Goal: Information Seeking & Learning: Learn about a topic

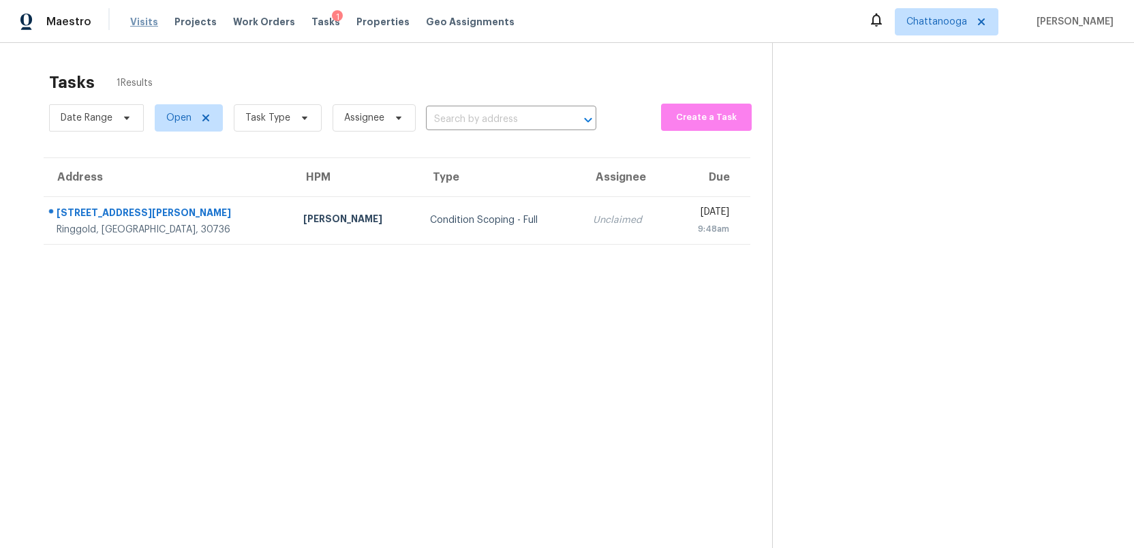
click at [134, 24] on span "Visits" at bounding box center [144, 22] width 28 height 14
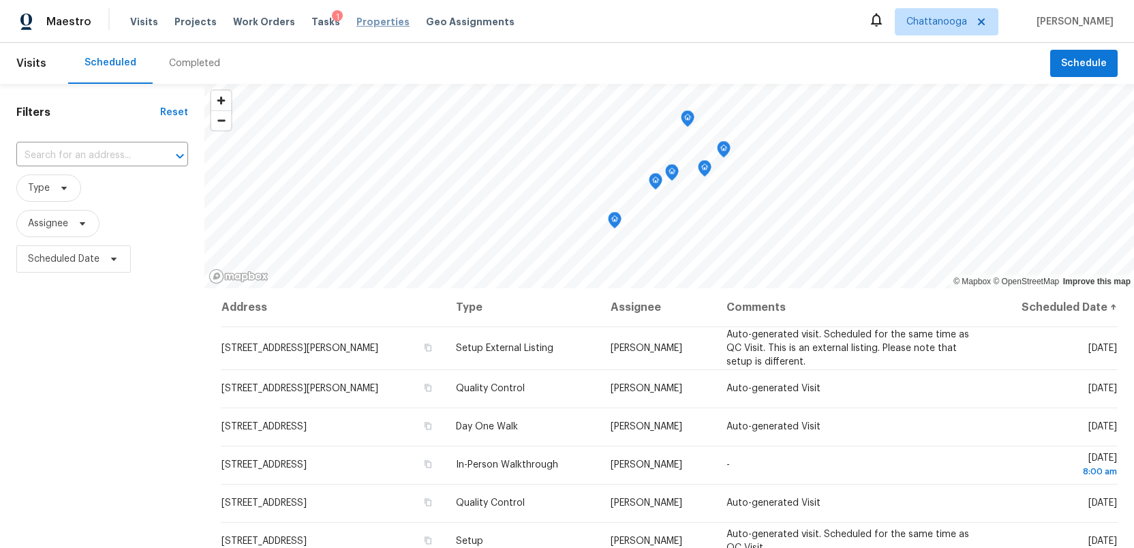
click at [356, 26] on span "Properties" at bounding box center [382, 22] width 53 height 14
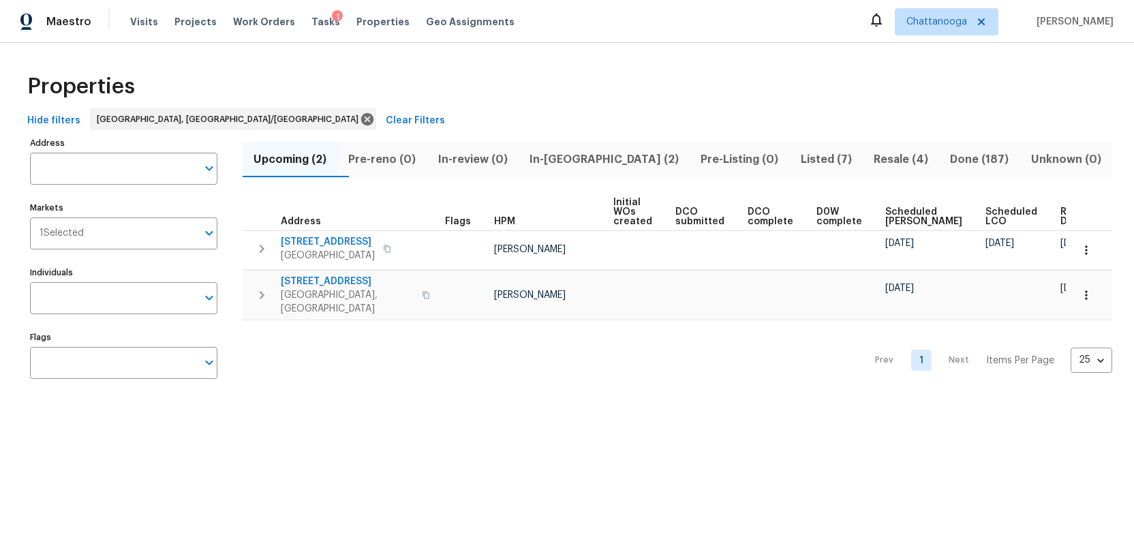
click at [598, 160] on span "In-reno (2)" at bounding box center [604, 159] width 155 height 19
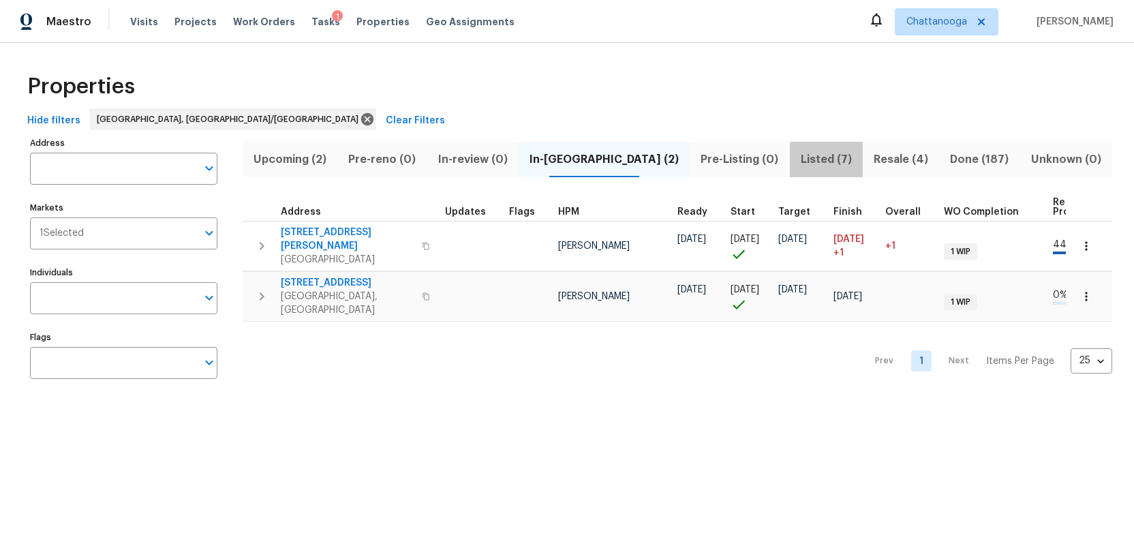
click at [798, 159] on span "Listed (7)" at bounding box center [826, 159] width 57 height 19
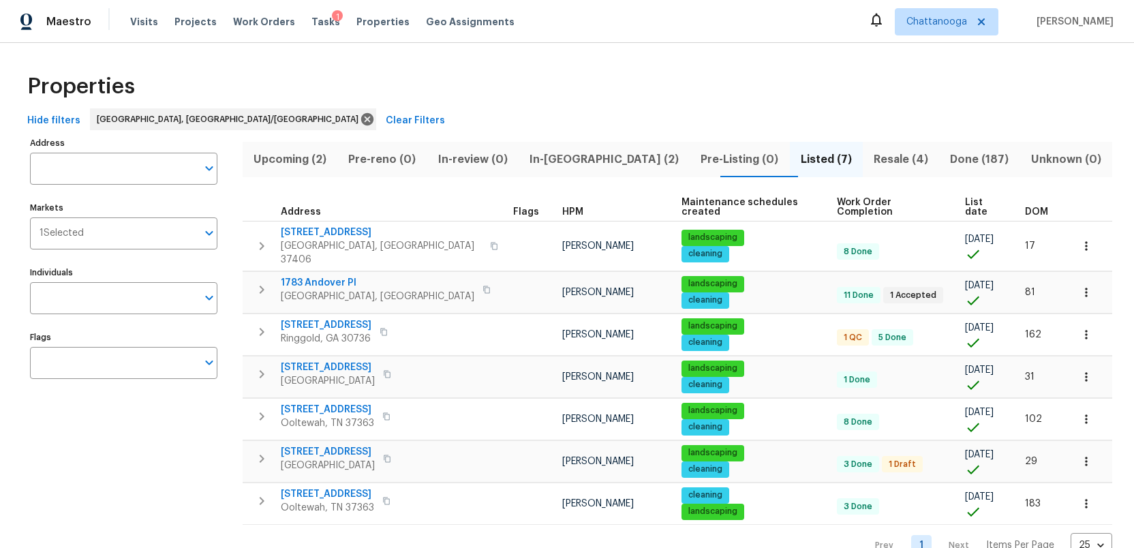
click at [577, 159] on span "In-reno (2)" at bounding box center [604, 159] width 155 height 19
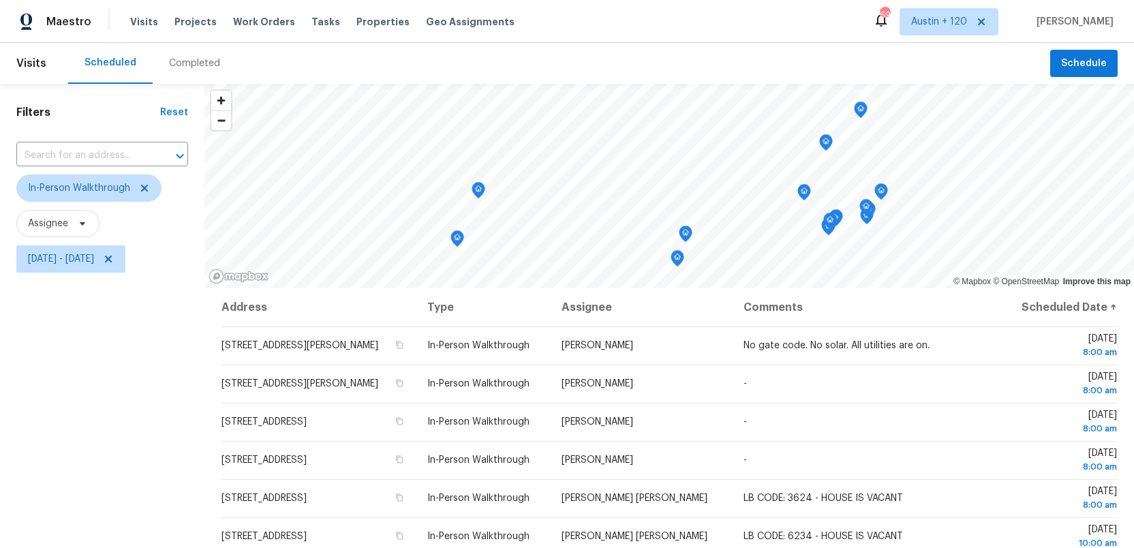
click at [66, 427] on div "Filters Reset ​ In-Person Walkthrough Assignee [DATE] - [DATE]" at bounding box center [102, 405] width 204 height 643
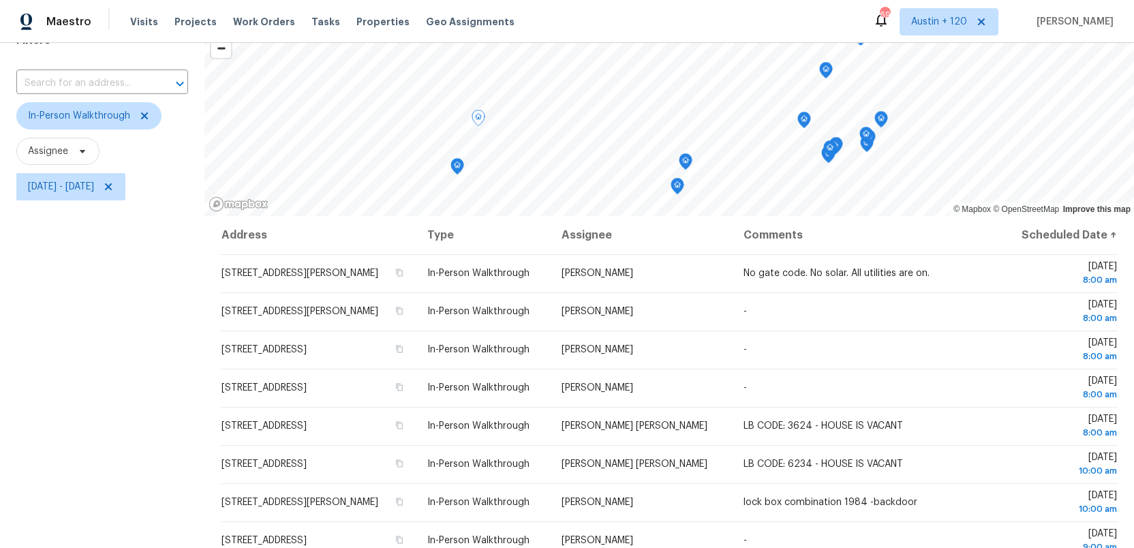
scroll to position [20, 0]
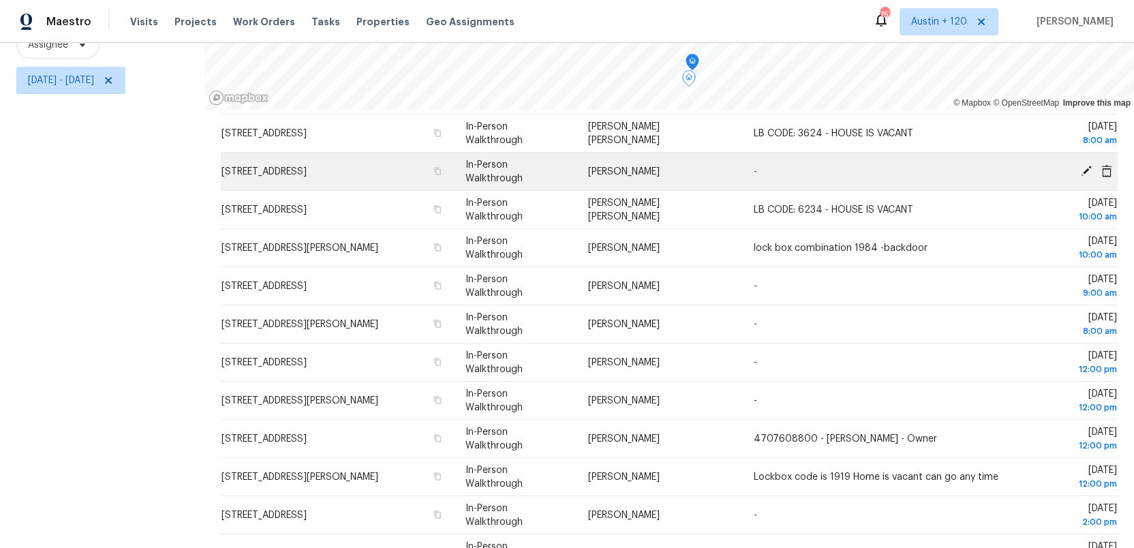
scroll to position [399, 0]
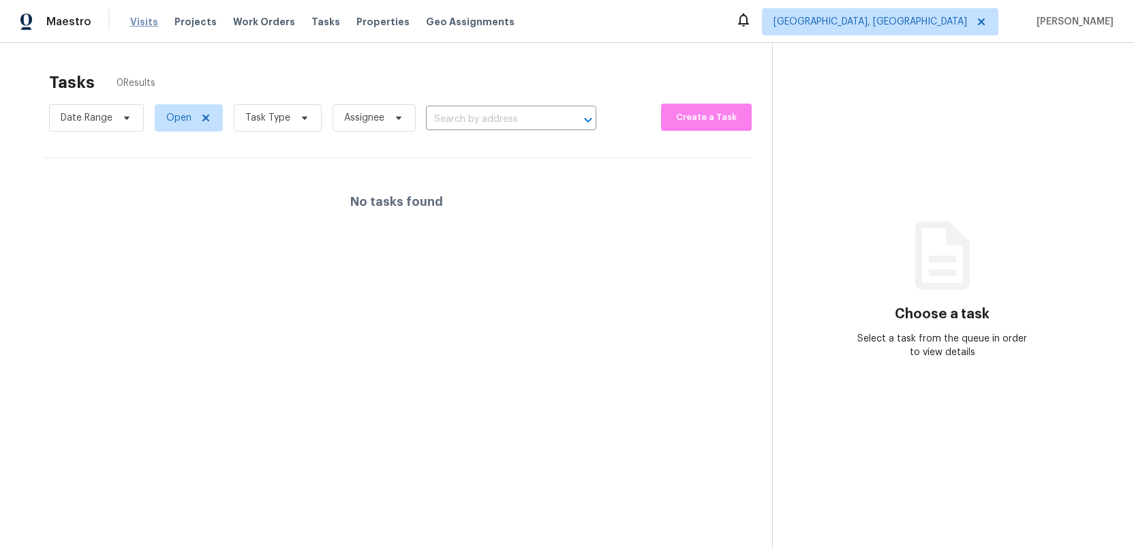
click at [140, 24] on span "Visits" at bounding box center [144, 22] width 28 height 14
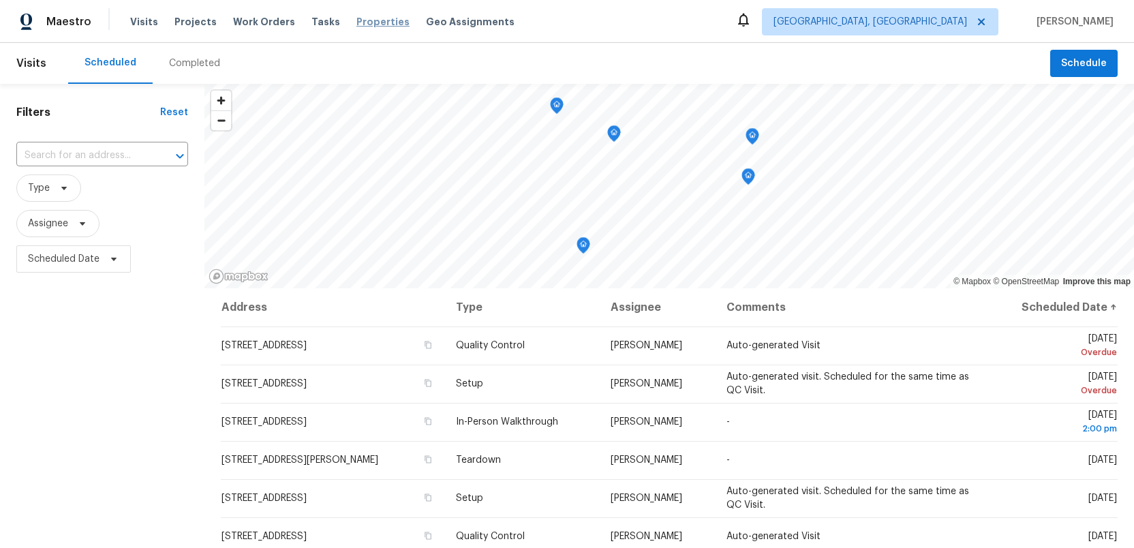
click at [367, 18] on span "Properties" at bounding box center [382, 22] width 53 height 14
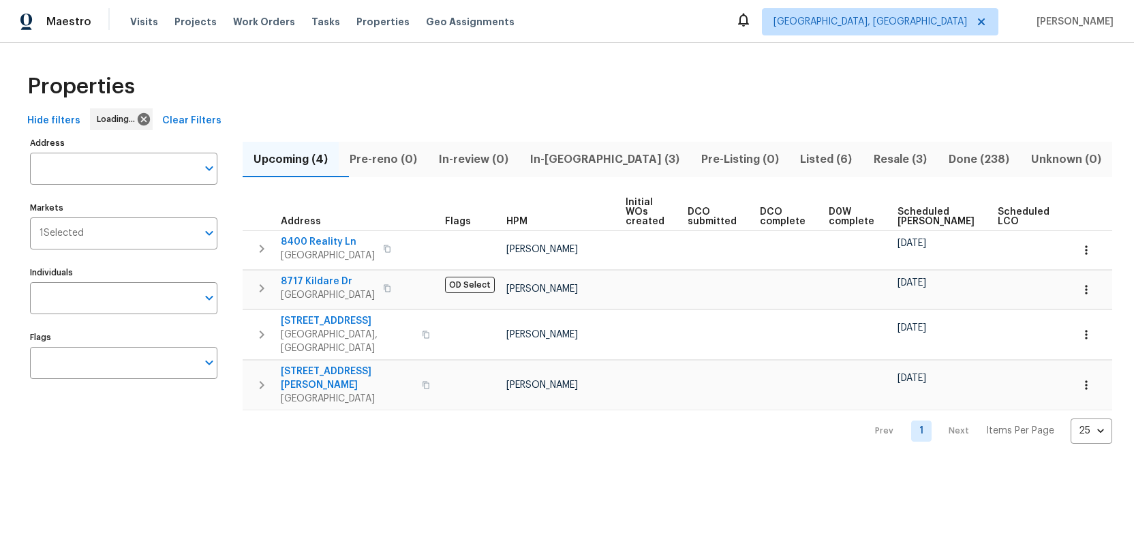
click at [797, 157] on span "Listed (6)" at bounding box center [825, 159] width 57 height 19
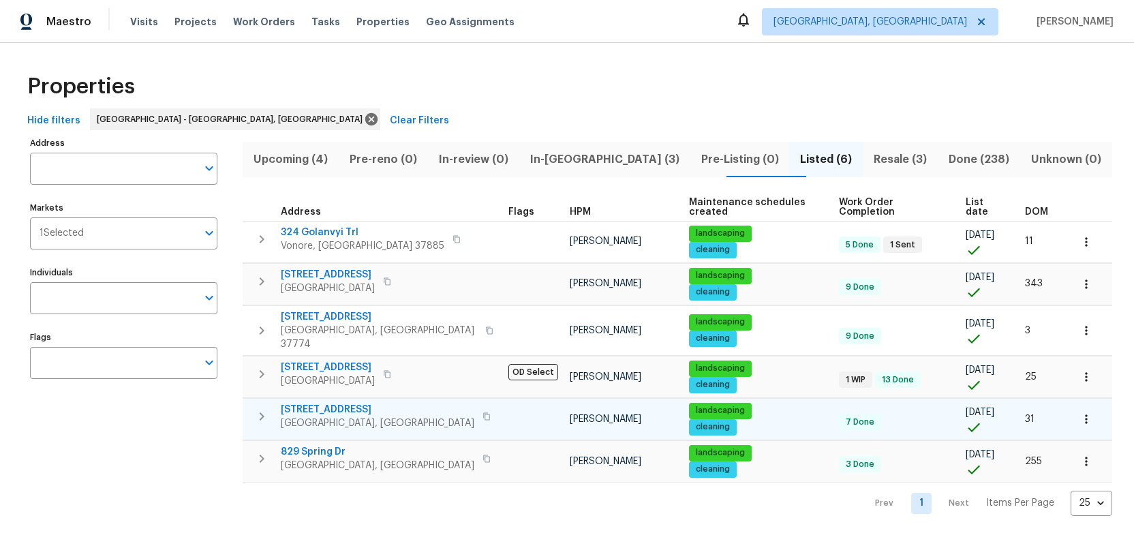
click at [307, 403] on span "4228 Miracle Ln" at bounding box center [378, 410] width 194 height 14
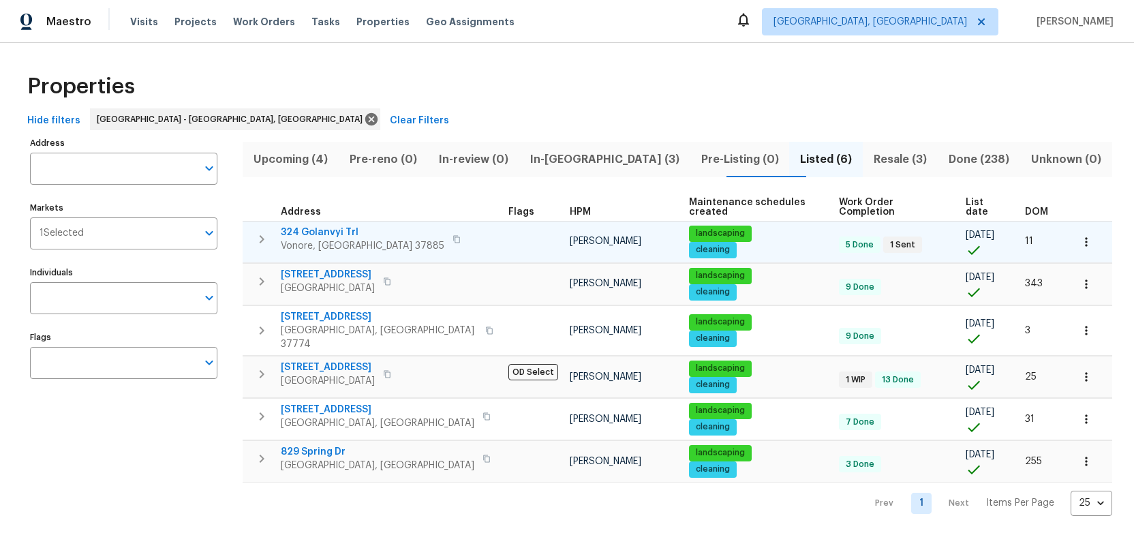
click at [314, 226] on span "324 Golanvyi Trl" at bounding box center [363, 233] width 164 height 14
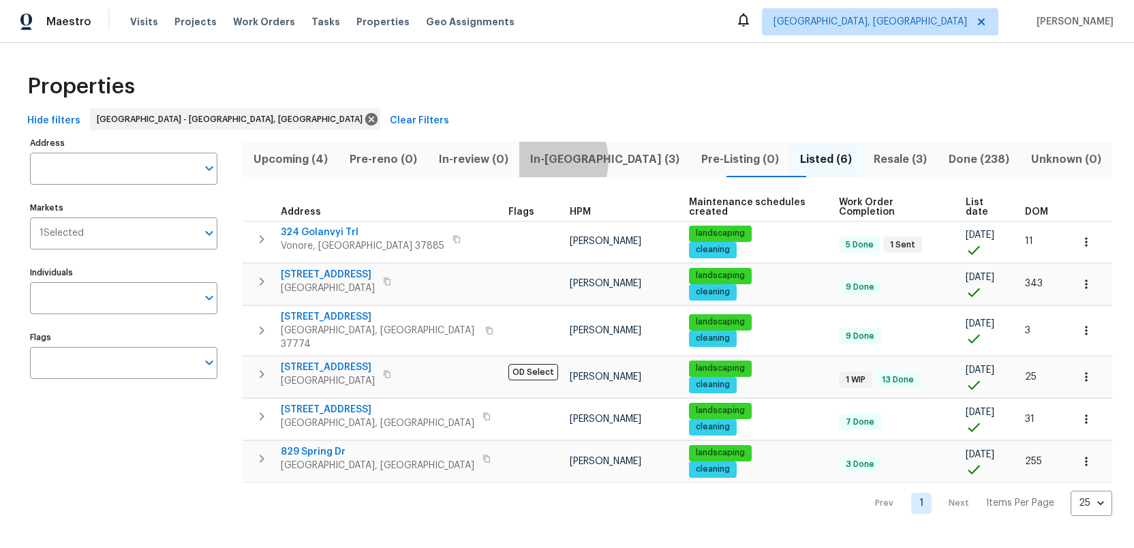
click at [563, 160] on span "In-reno (3)" at bounding box center [604, 159] width 155 height 19
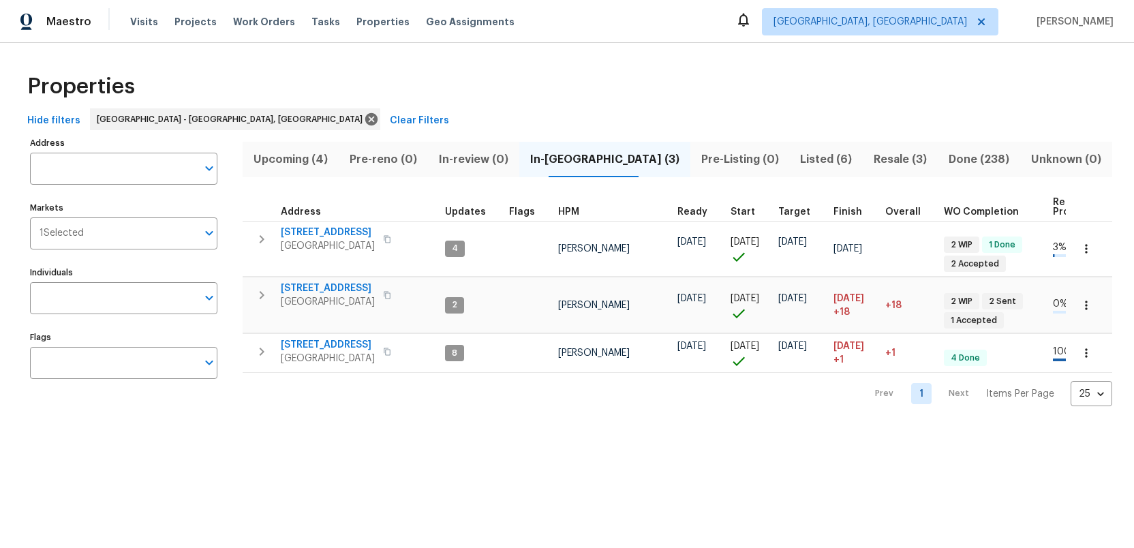
click at [302, 159] on span "Upcoming (4)" at bounding box center [291, 159] width 80 height 19
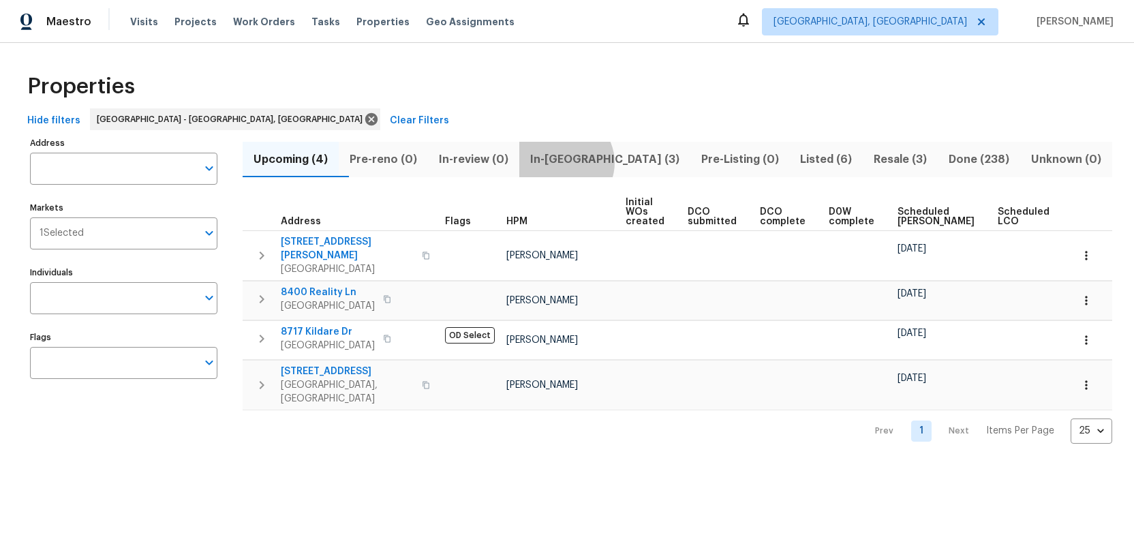
click at [592, 162] on span "In-reno (3)" at bounding box center [604, 159] width 155 height 19
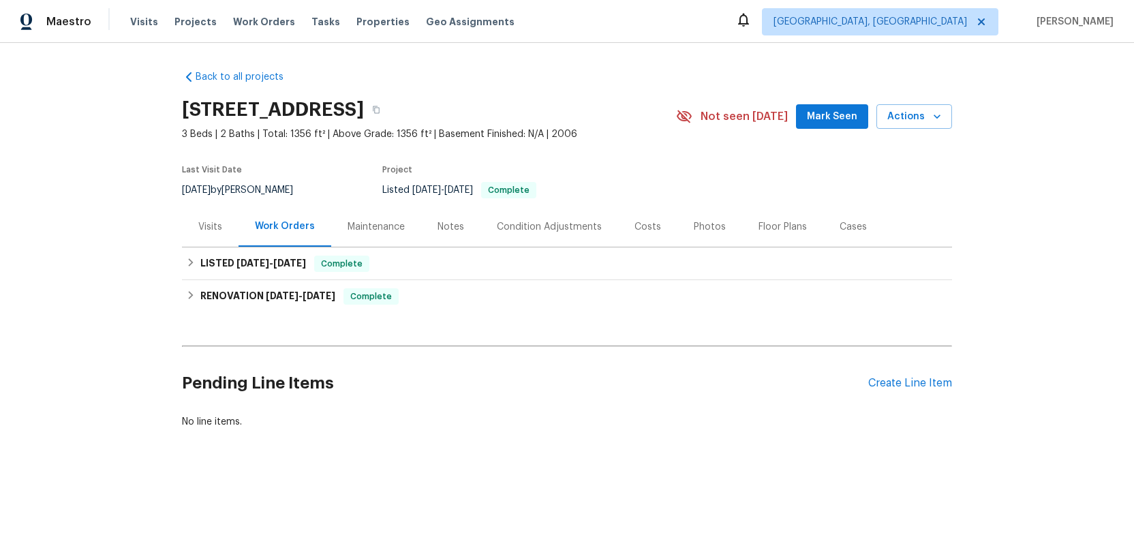
click at [697, 226] on div "Photos" at bounding box center [710, 227] width 32 height 14
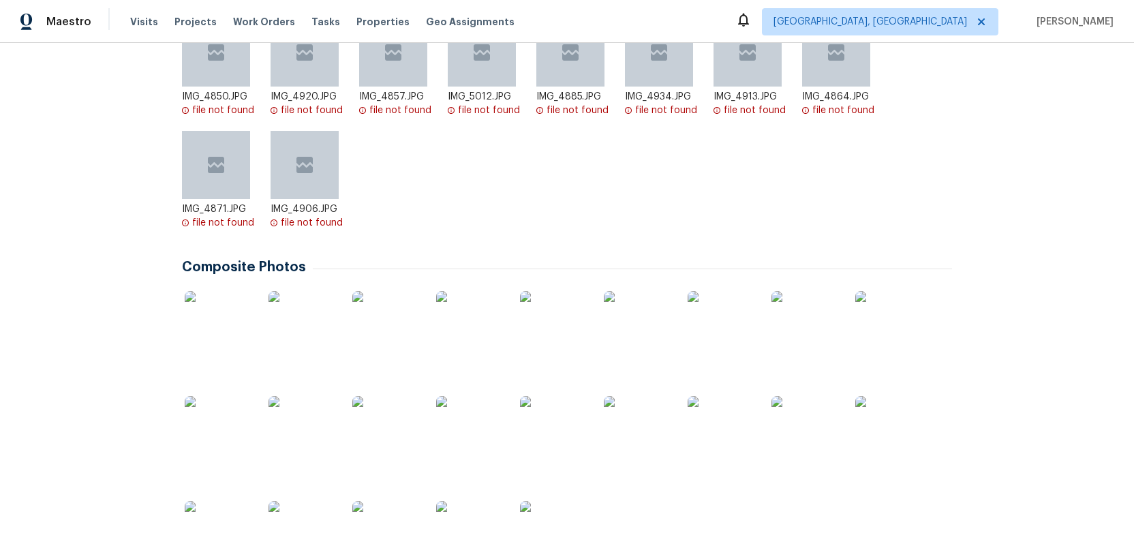
scroll to position [298, 0]
click at [216, 337] on img at bounding box center [219, 324] width 68 height 68
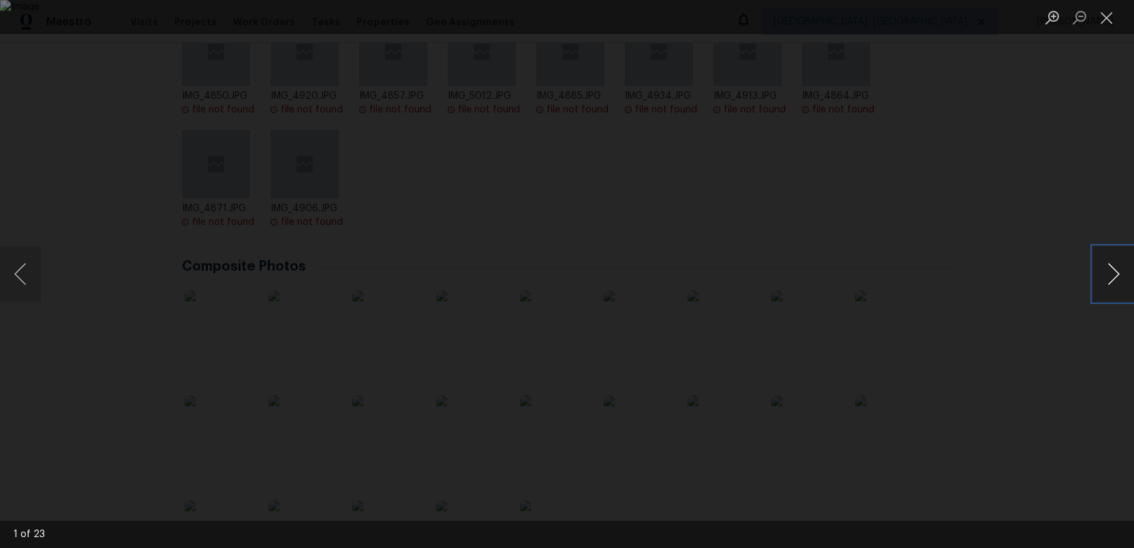
click at [1106, 275] on button "Next image" at bounding box center [1113, 274] width 41 height 55
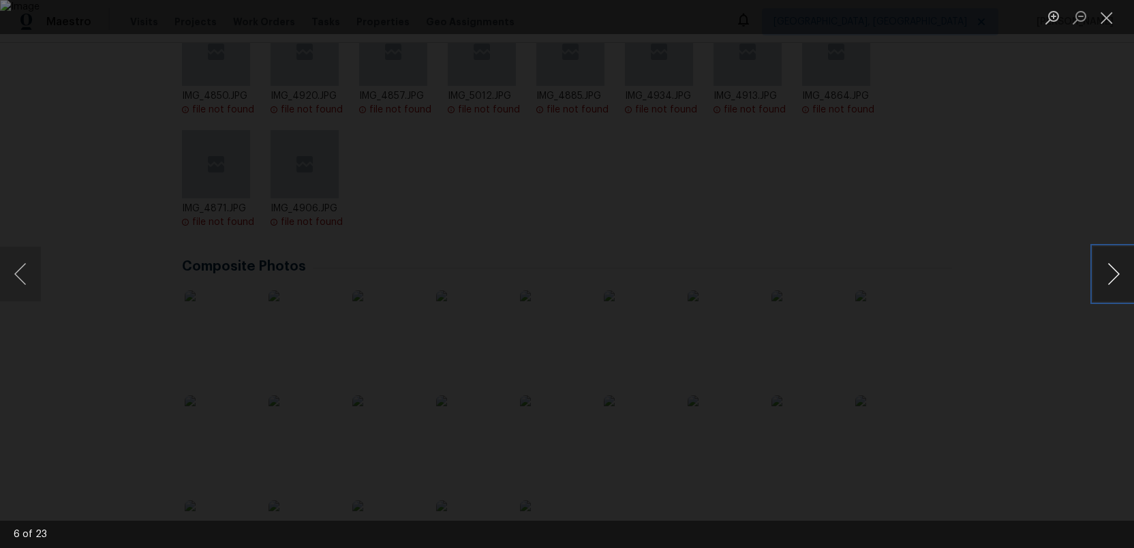
click at [1106, 275] on button "Next image" at bounding box center [1113, 274] width 41 height 55
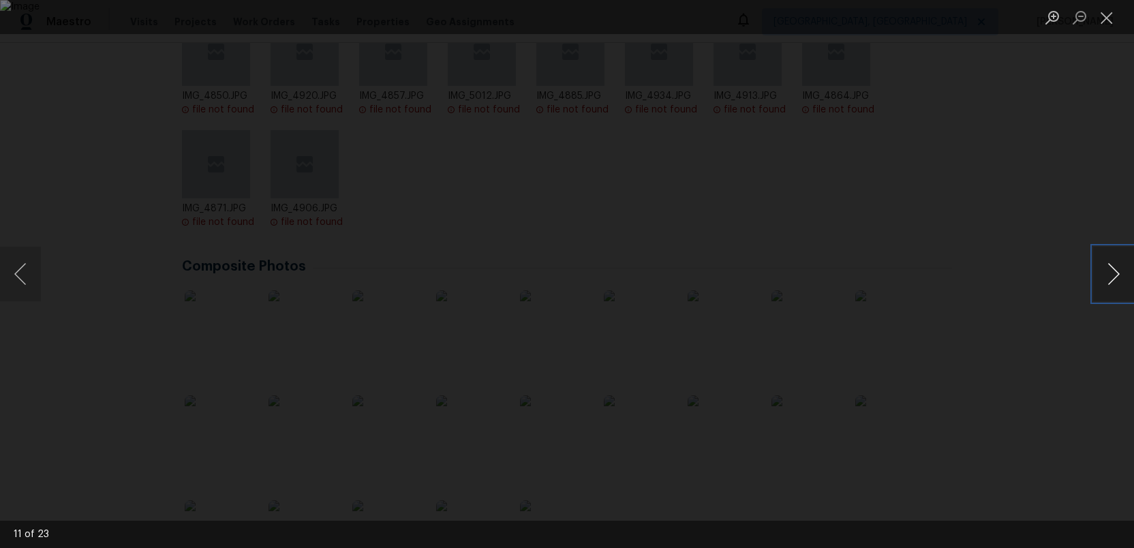
click at [1106, 275] on button "Next image" at bounding box center [1113, 274] width 41 height 55
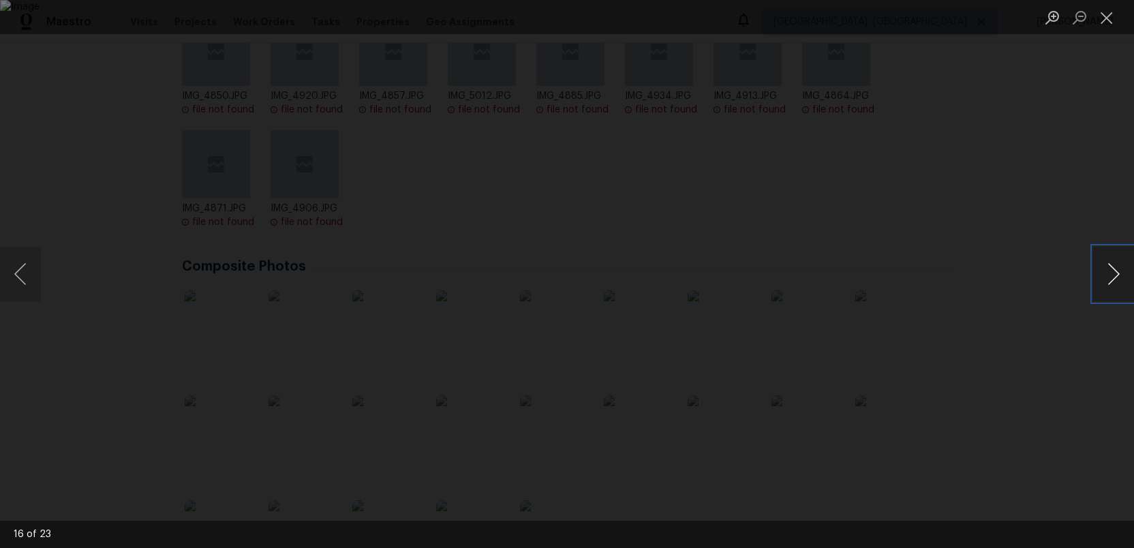
click at [1106, 275] on button "Next image" at bounding box center [1113, 274] width 41 height 55
click at [1105, 11] on button "Close lightbox" at bounding box center [1106, 17] width 27 height 24
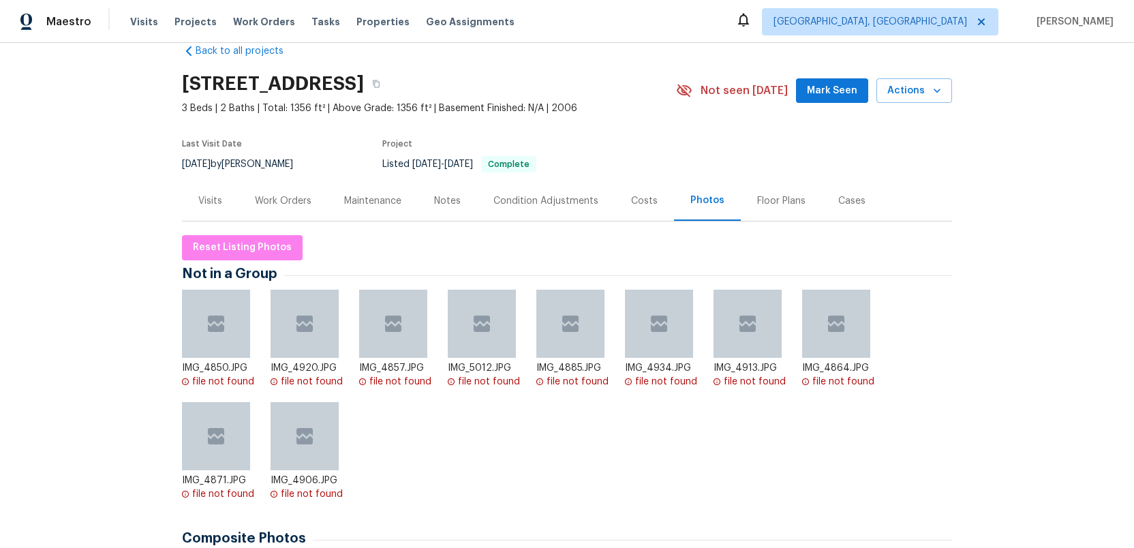
scroll to position [0, 0]
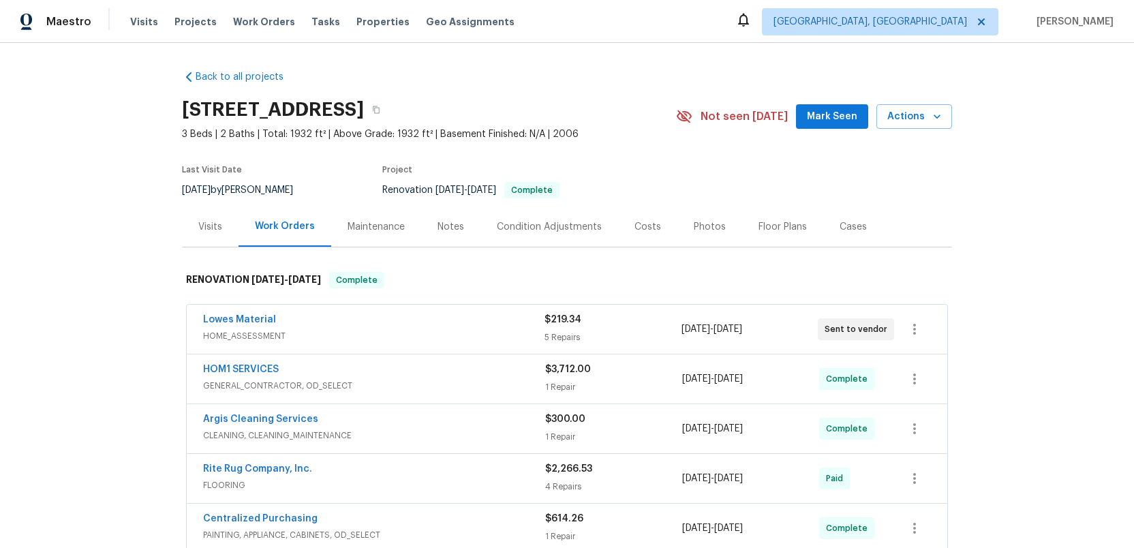
click at [699, 226] on div "Photos" at bounding box center [710, 227] width 32 height 14
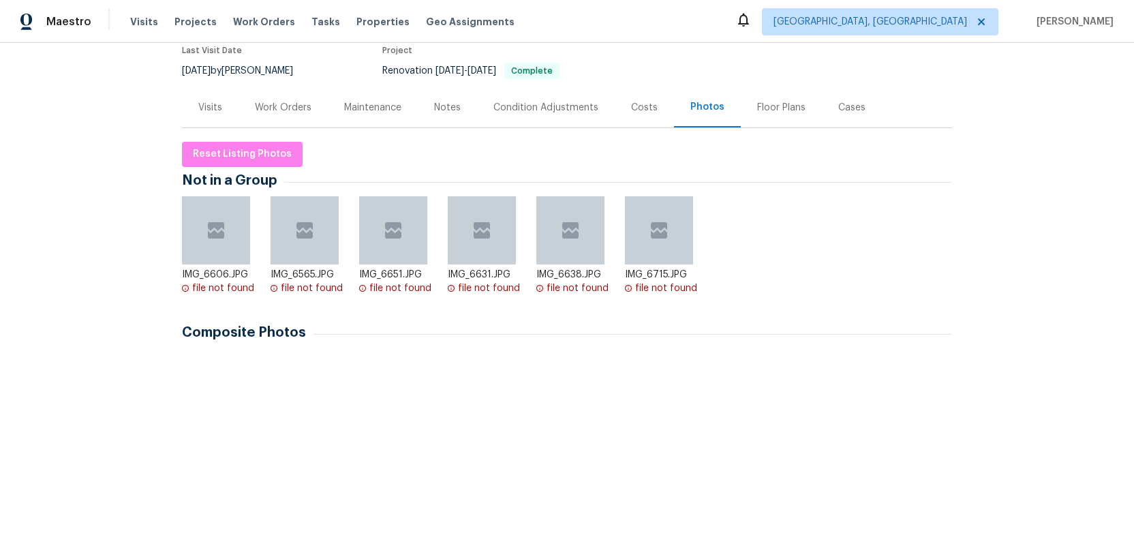
scroll to position [270, 0]
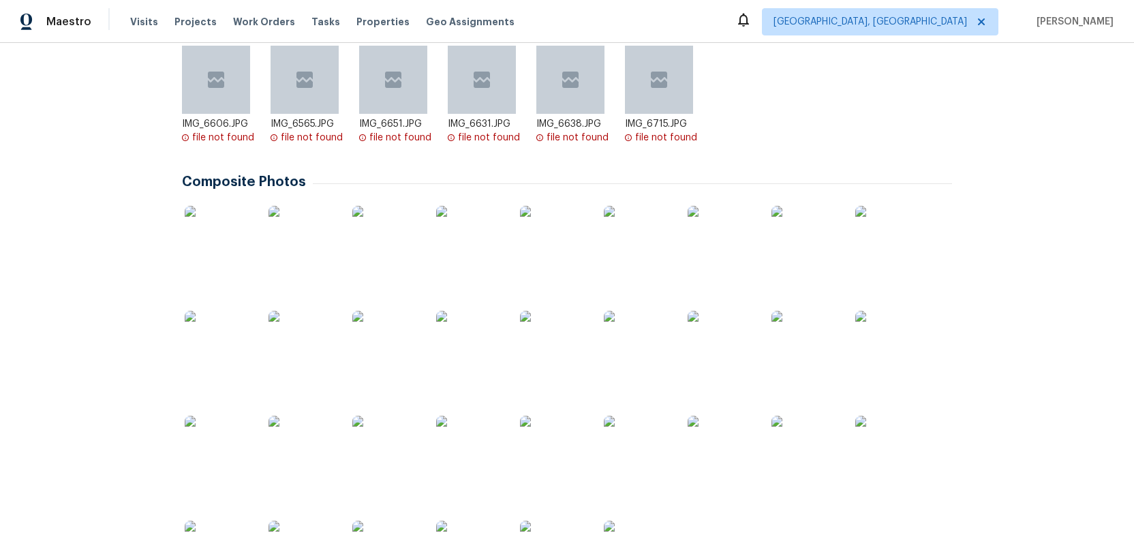
click at [201, 240] on img at bounding box center [219, 240] width 68 height 68
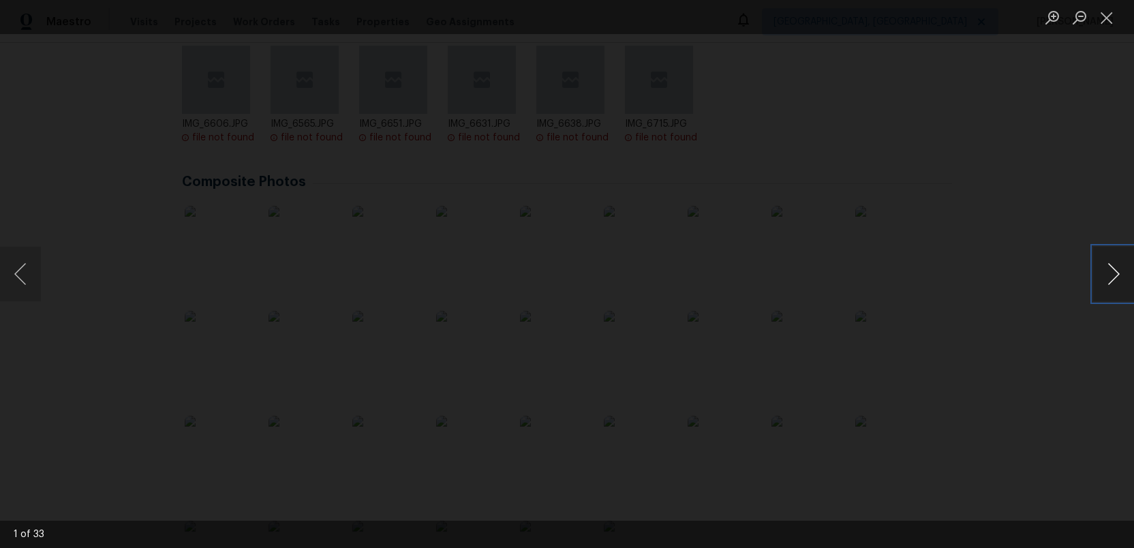
click at [1110, 277] on button "Next image" at bounding box center [1113, 274] width 41 height 55
click at [1111, 260] on button "Next image" at bounding box center [1113, 274] width 41 height 55
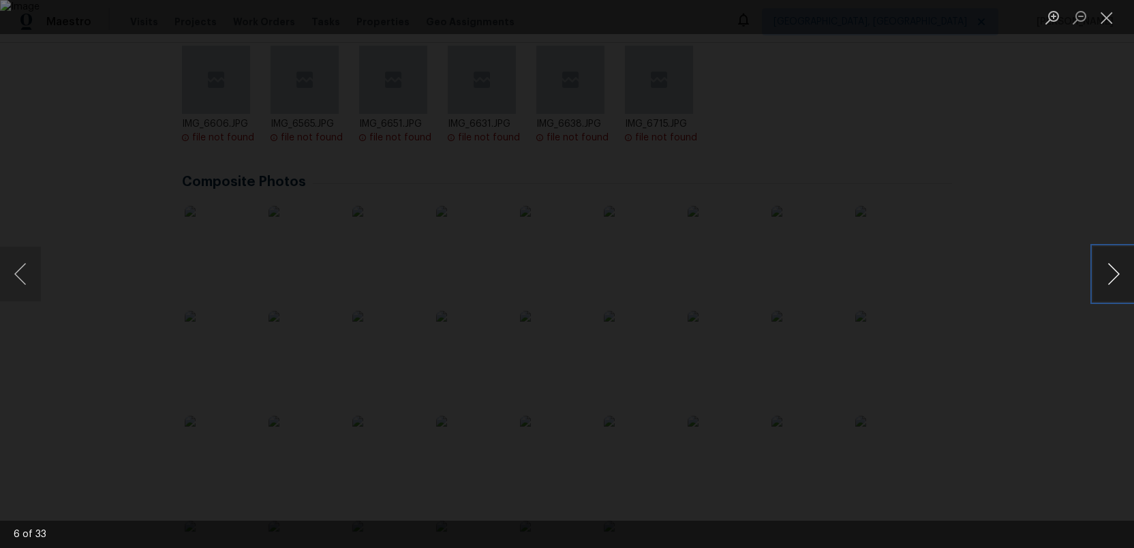
click at [1111, 259] on button "Next image" at bounding box center [1113, 274] width 41 height 55
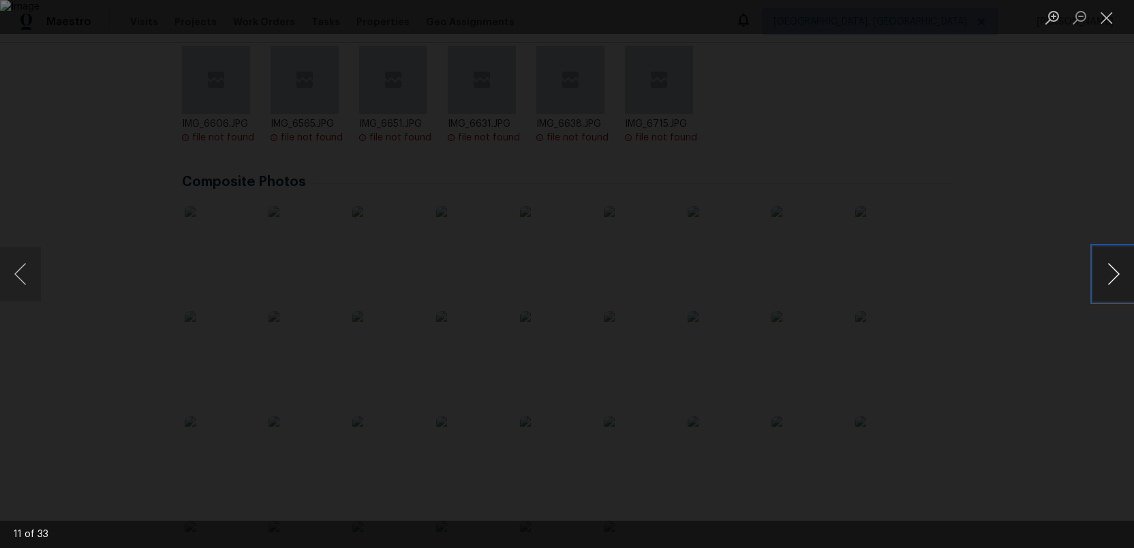
click at [1111, 259] on button "Next image" at bounding box center [1113, 274] width 41 height 55
click at [1103, 16] on button "Close lightbox" at bounding box center [1106, 17] width 27 height 24
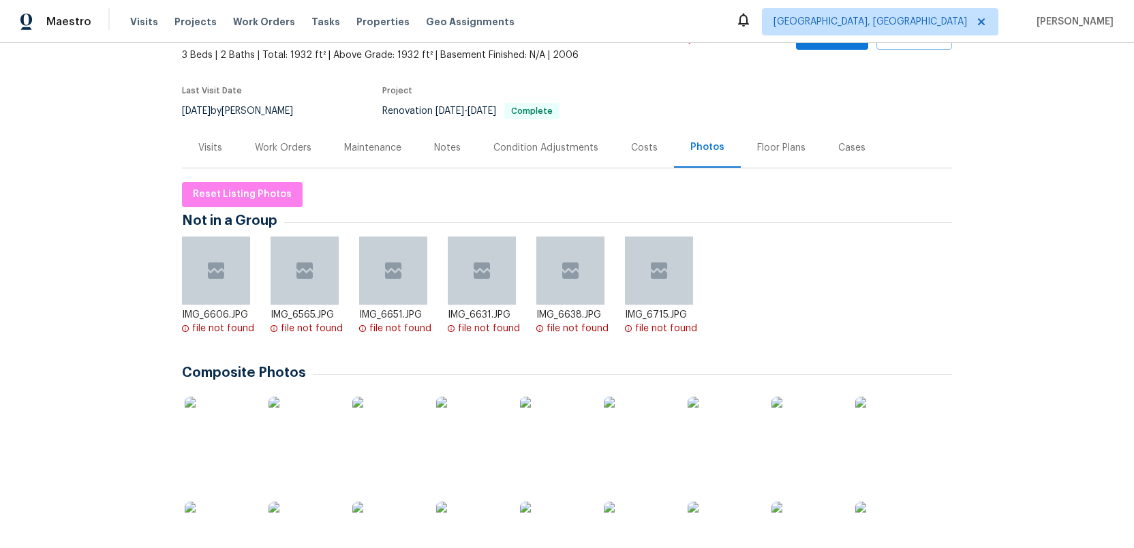
scroll to position [0, 0]
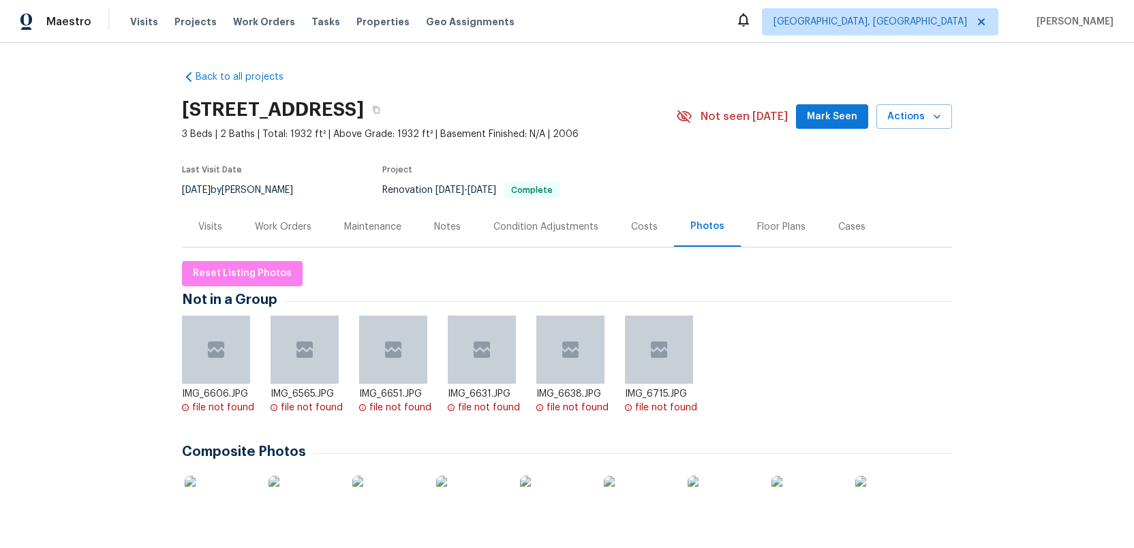
click at [637, 219] on div "Costs" at bounding box center [644, 226] width 59 height 40
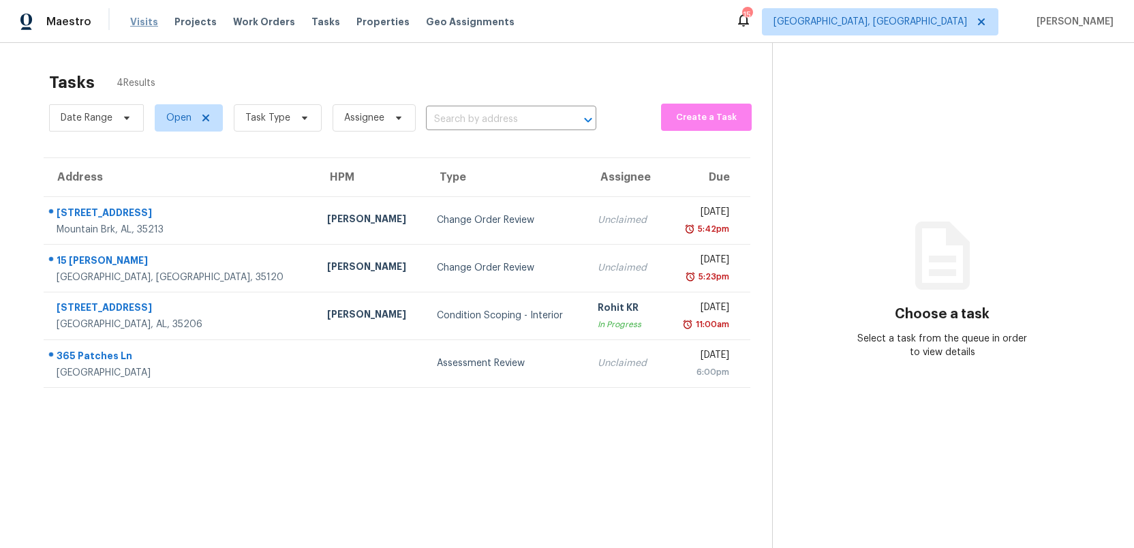
click at [139, 26] on span "Visits" at bounding box center [144, 22] width 28 height 14
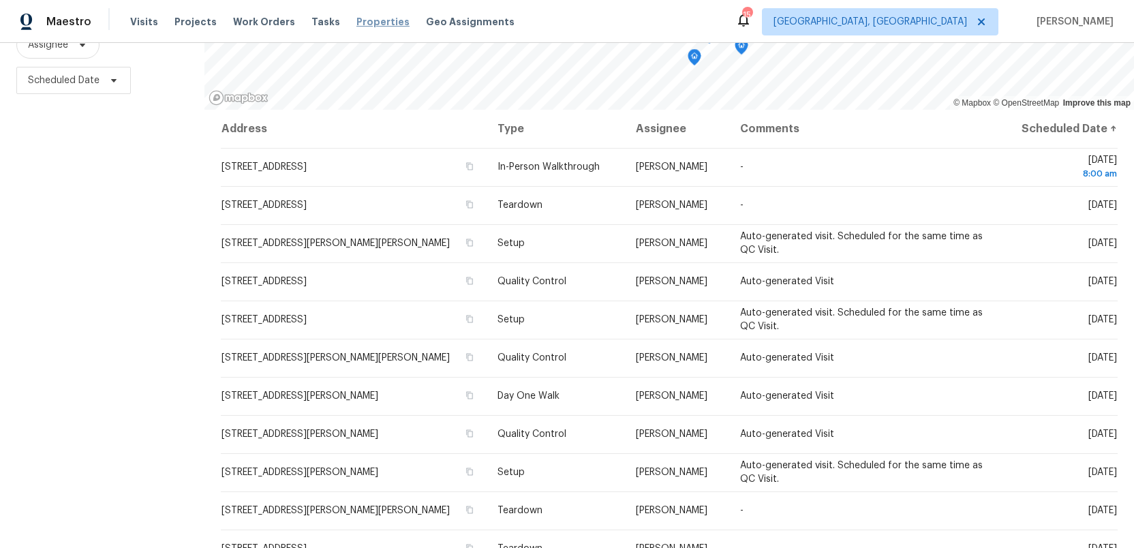
click at [356, 17] on span "Properties" at bounding box center [382, 22] width 53 height 14
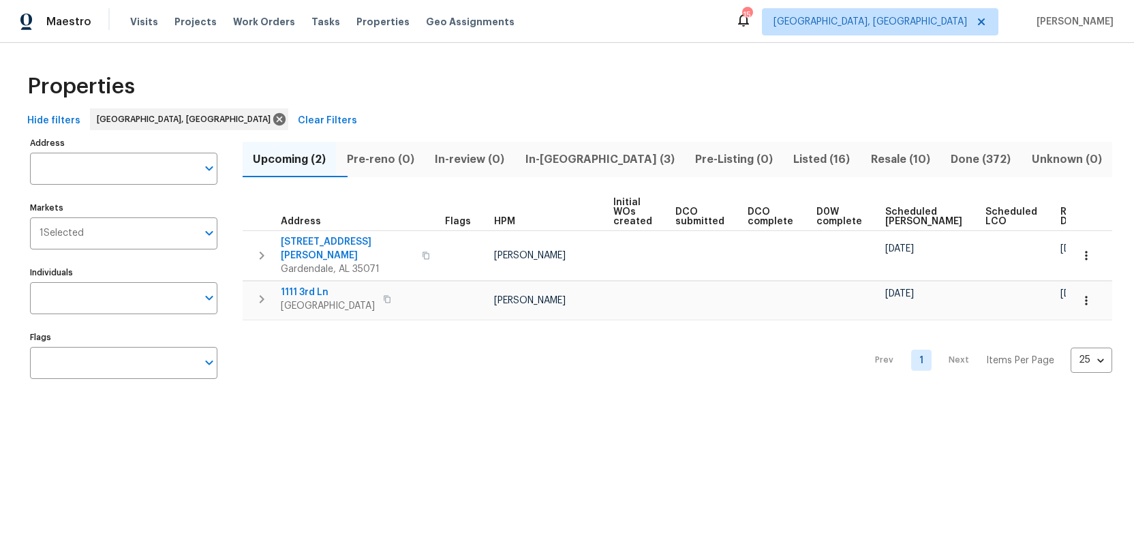
click at [591, 162] on span "In-reno (3)" at bounding box center [599, 159] width 153 height 19
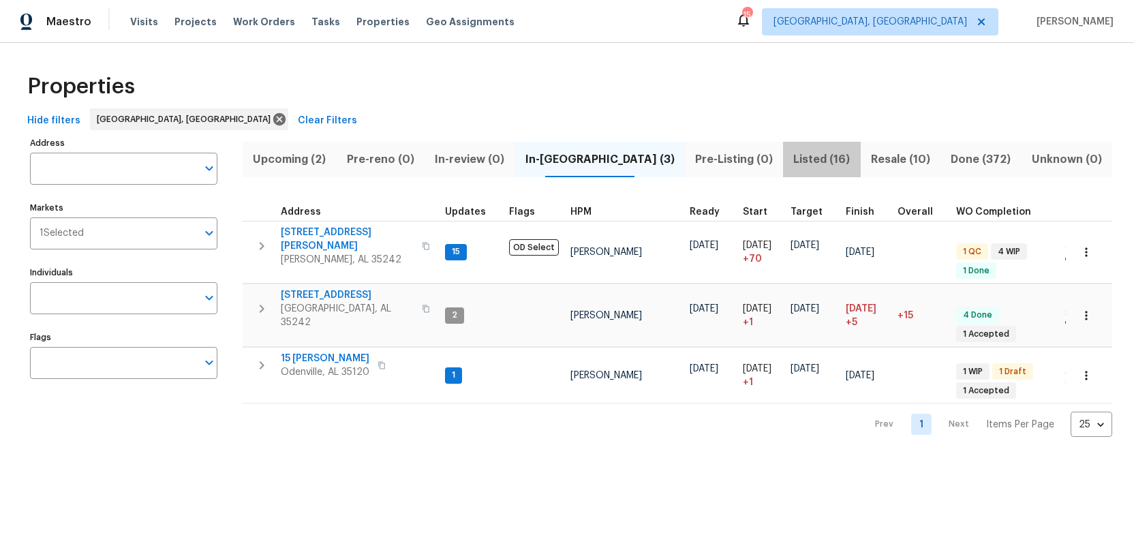
click at [791, 158] on span "Listed (16)" at bounding box center [821, 159] width 61 height 19
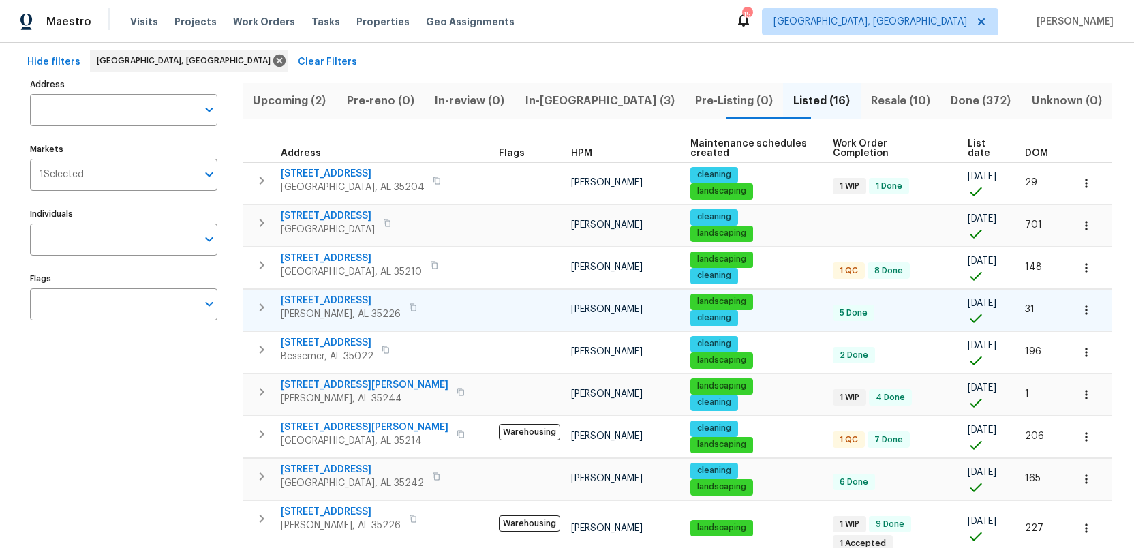
scroll to position [60, 0]
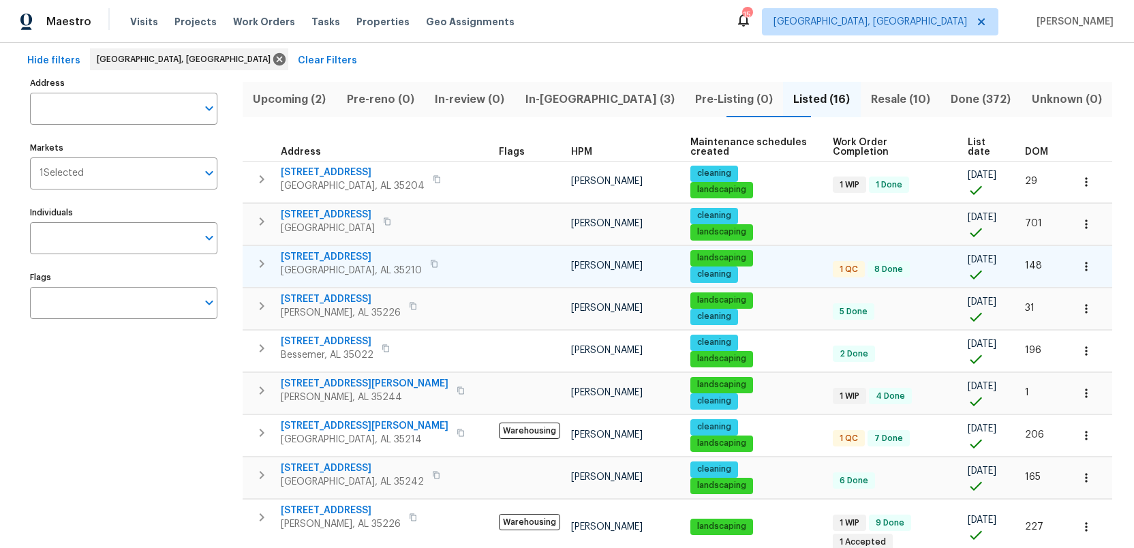
click at [311, 250] on span "5022 Juiata Dr" at bounding box center [351, 257] width 141 height 14
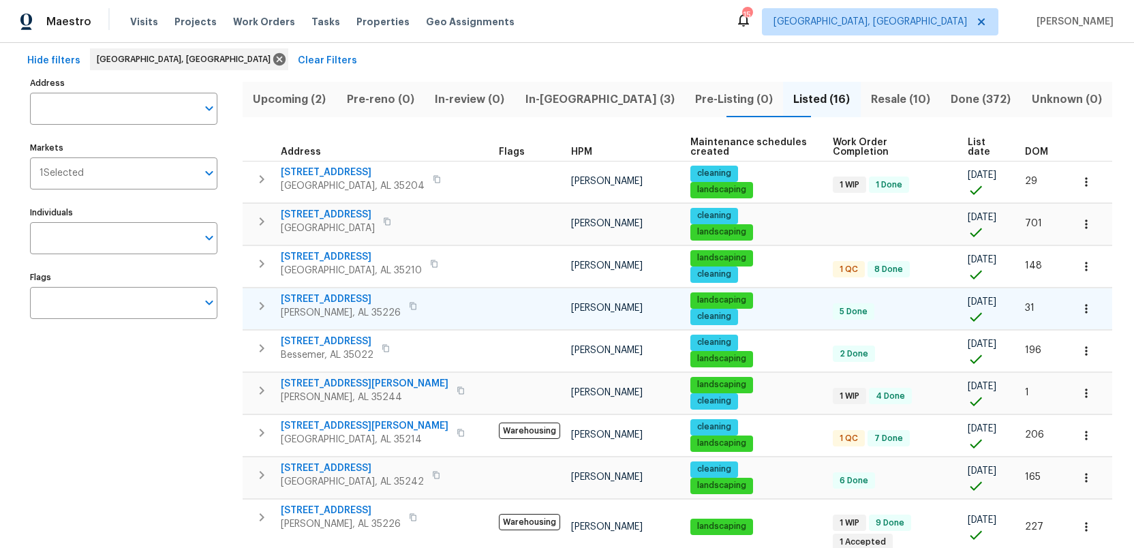
click at [331, 292] on span "2625 Montauk Rd" at bounding box center [341, 299] width 120 height 14
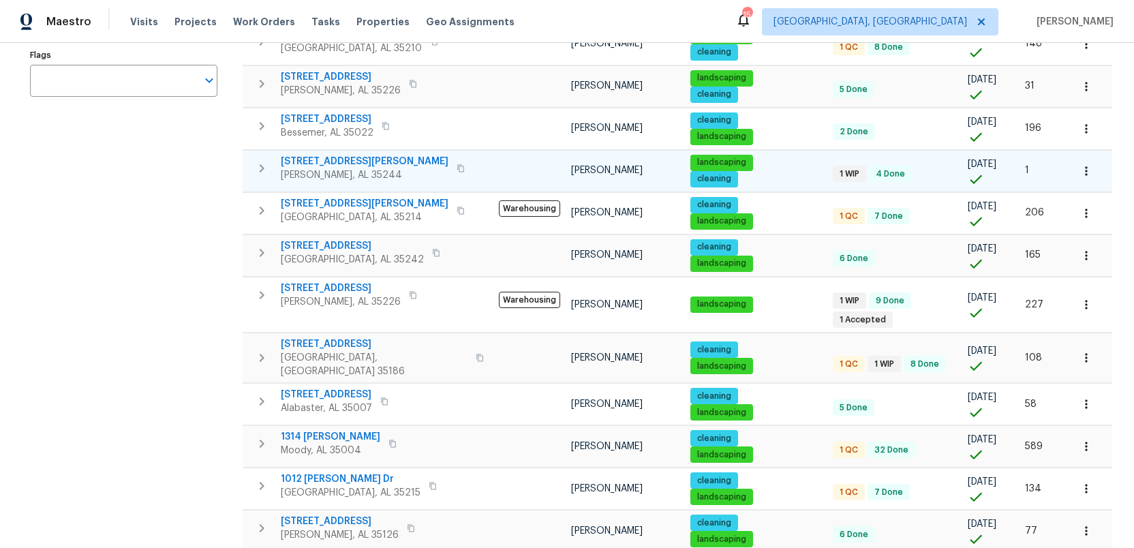
scroll to position [284, 0]
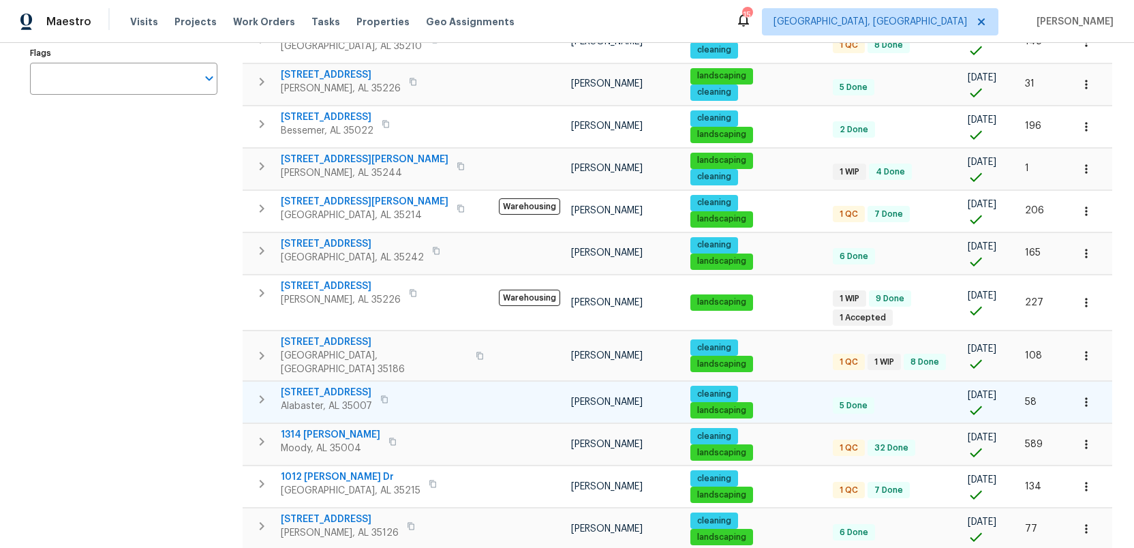
click at [318, 386] on span "1043 Flyway View Ln" at bounding box center [326, 393] width 91 height 14
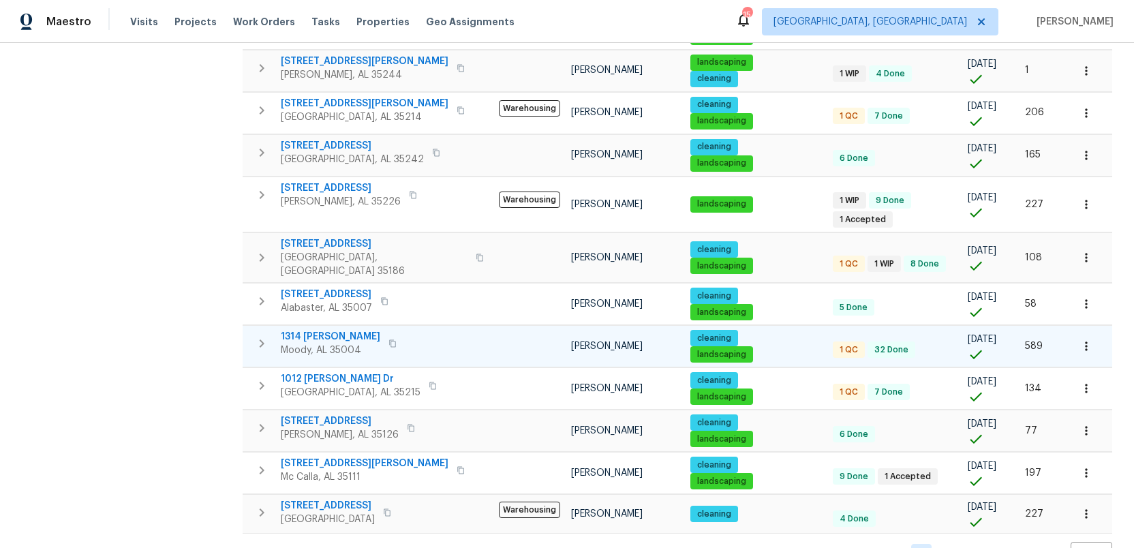
scroll to position [388, 0]
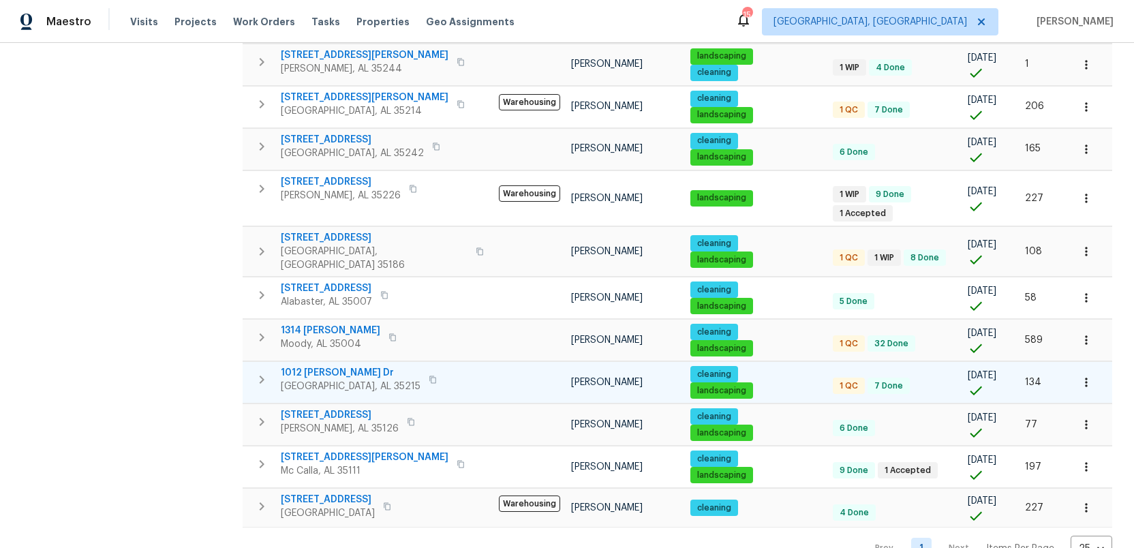
click at [330, 366] on span "1012 Christopher Dr" at bounding box center [351, 373] width 140 height 14
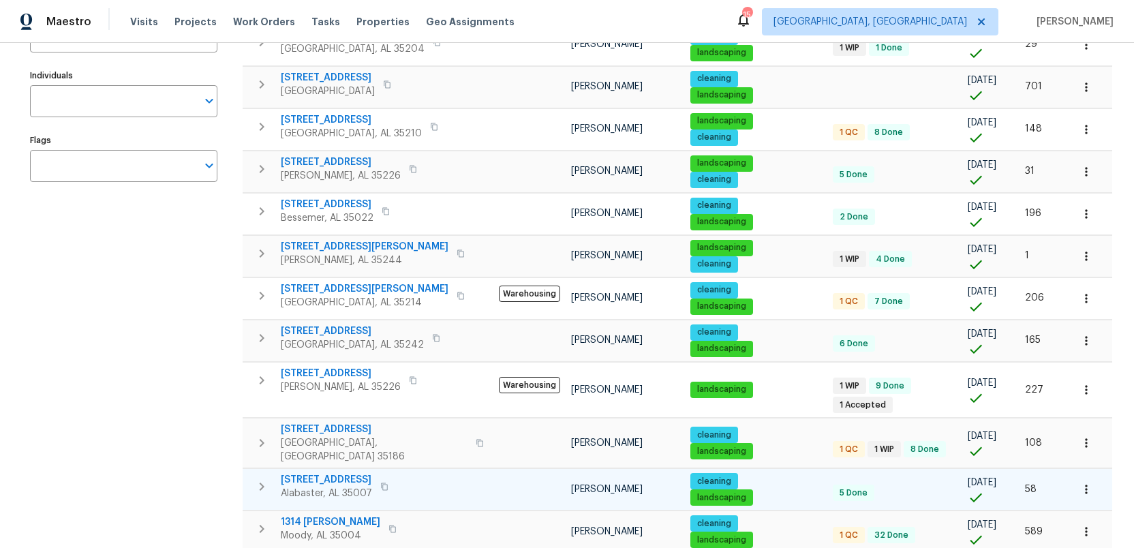
scroll to position [0, 0]
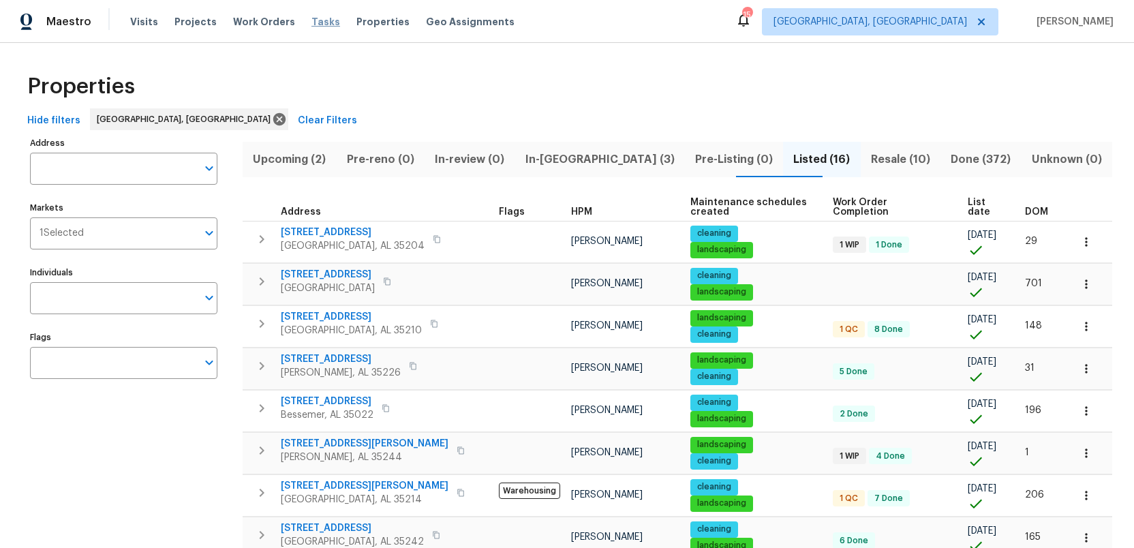
click at [311, 18] on span "Tasks" at bounding box center [325, 22] width 29 height 10
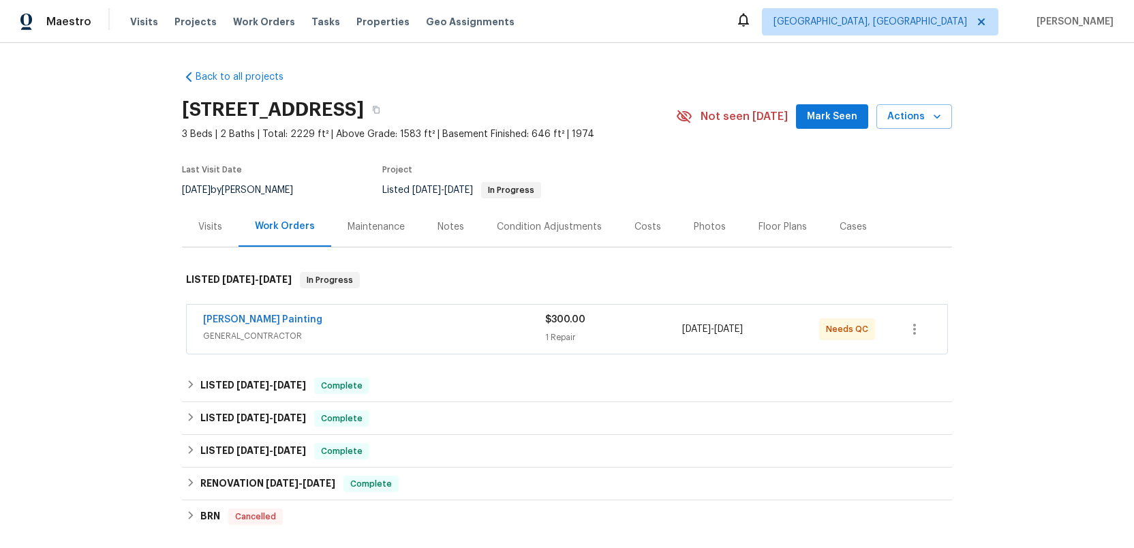
click at [697, 220] on div "Photos" at bounding box center [710, 227] width 32 height 14
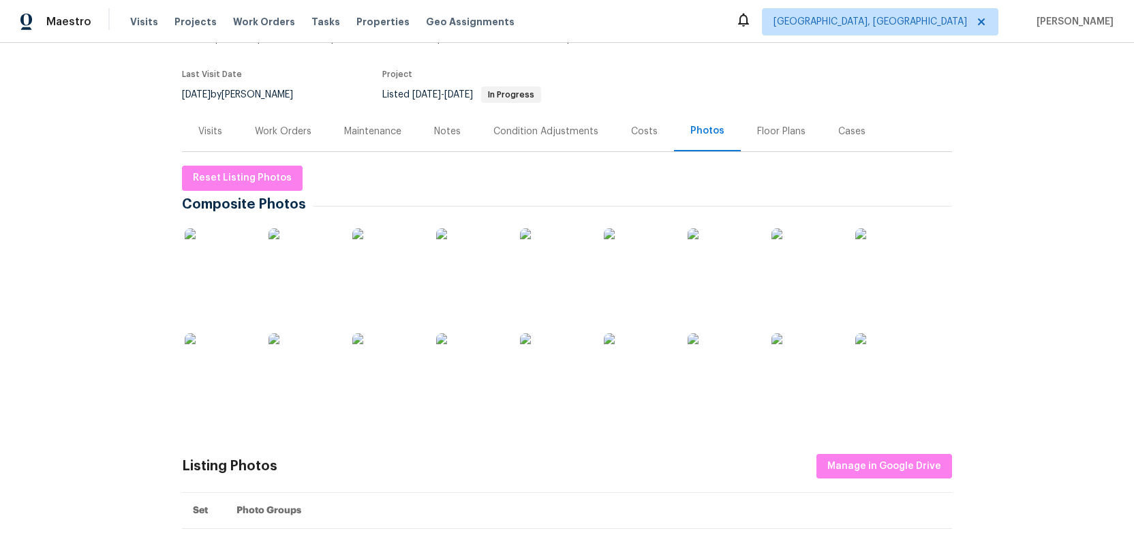
scroll to position [97, 0]
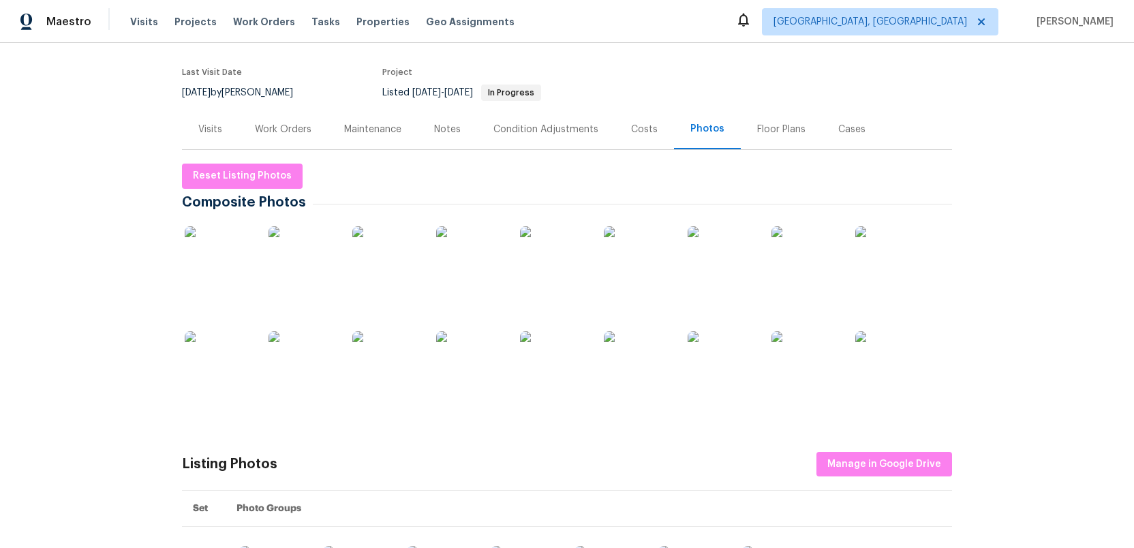
click at [227, 270] on img at bounding box center [219, 260] width 68 height 68
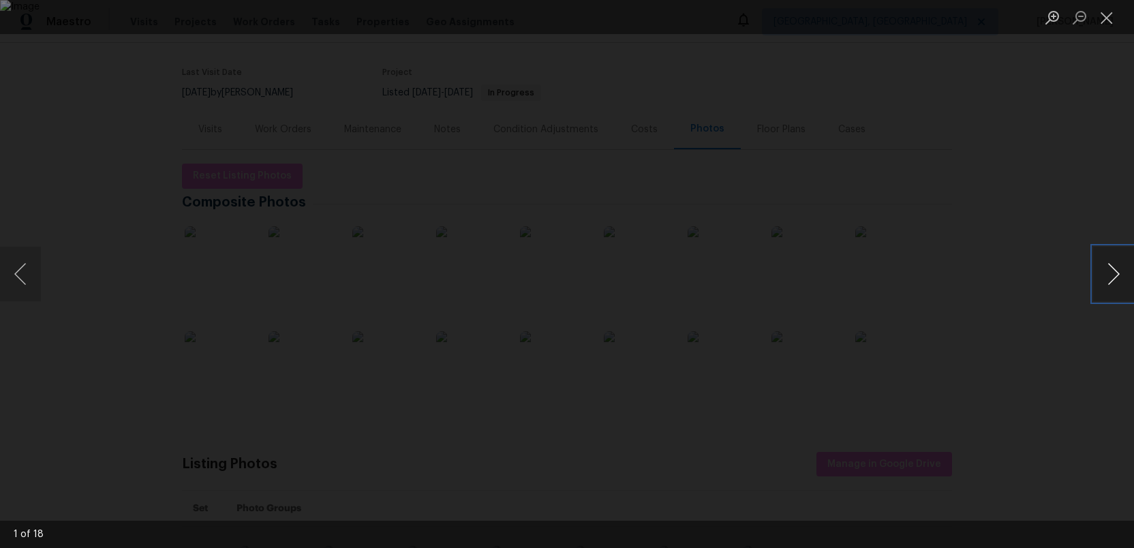
click at [1109, 279] on button "Next image" at bounding box center [1113, 274] width 41 height 55
click at [22, 281] on button "Previous image" at bounding box center [20, 274] width 41 height 55
click at [1121, 275] on button "Next image" at bounding box center [1113, 274] width 41 height 55
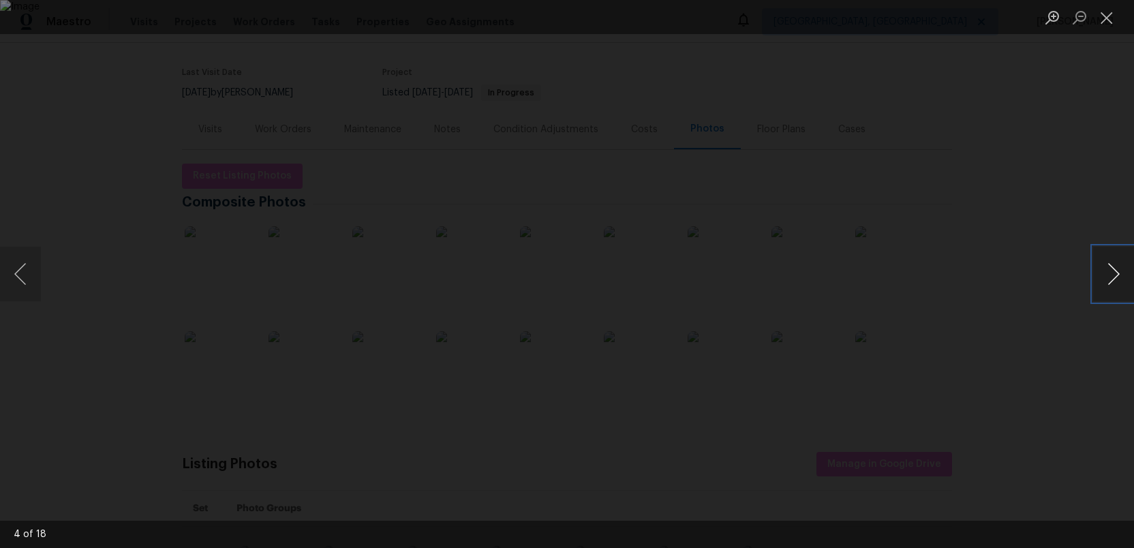
click at [1121, 275] on button "Next image" at bounding box center [1113, 274] width 41 height 55
click at [1120, 275] on button "Next image" at bounding box center [1113, 274] width 41 height 55
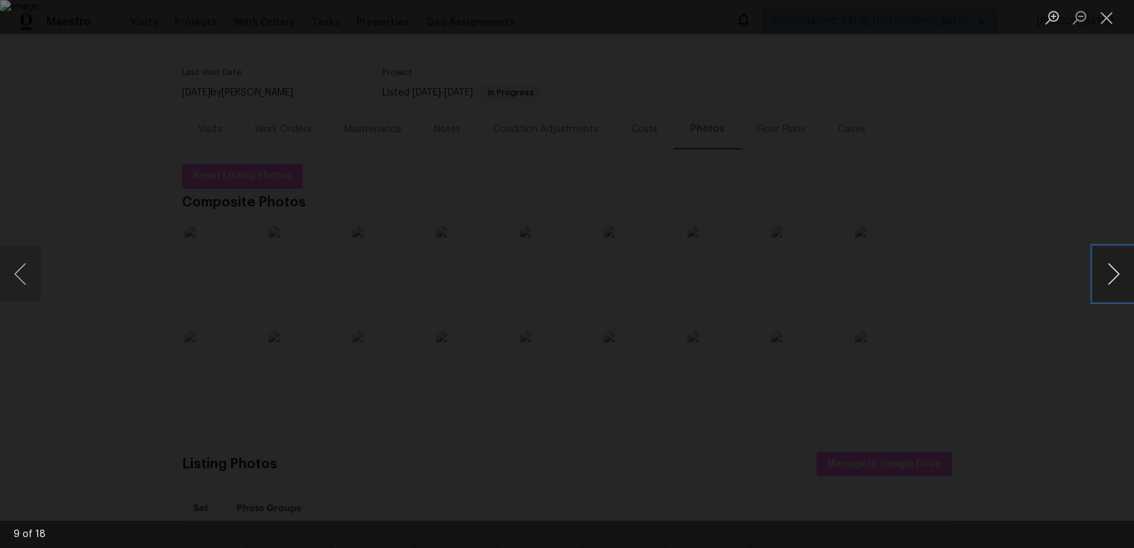
click at [1120, 275] on button "Next image" at bounding box center [1113, 274] width 41 height 55
click at [1119, 276] on button "Next image" at bounding box center [1113, 274] width 41 height 55
click at [1119, 277] on button "Next image" at bounding box center [1113, 274] width 41 height 55
click at [1119, 276] on button "Next image" at bounding box center [1113, 274] width 41 height 55
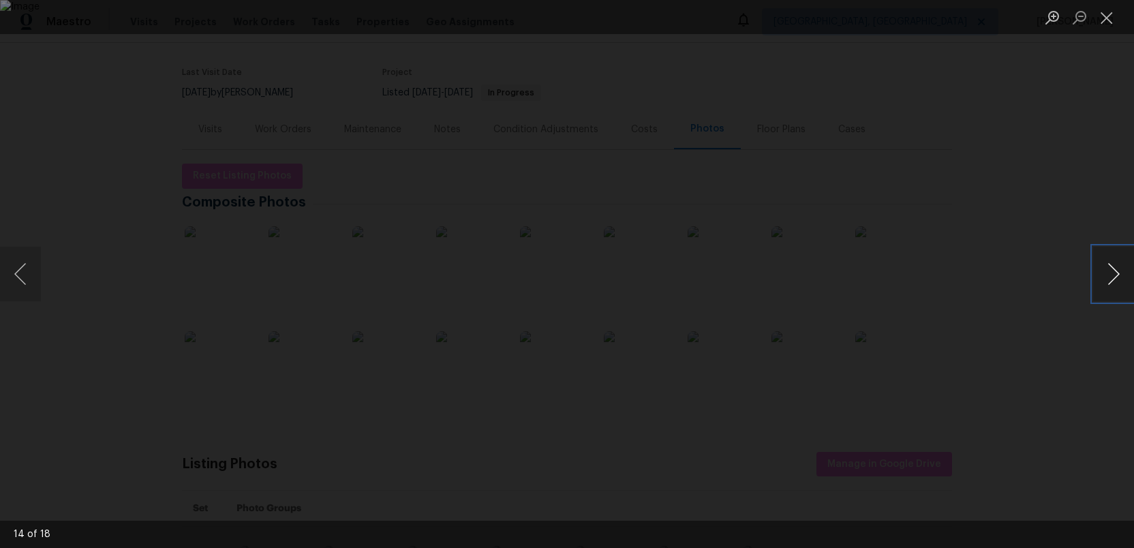
click at [1119, 276] on button "Next image" at bounding box center [1113, 274] width 41 height 55
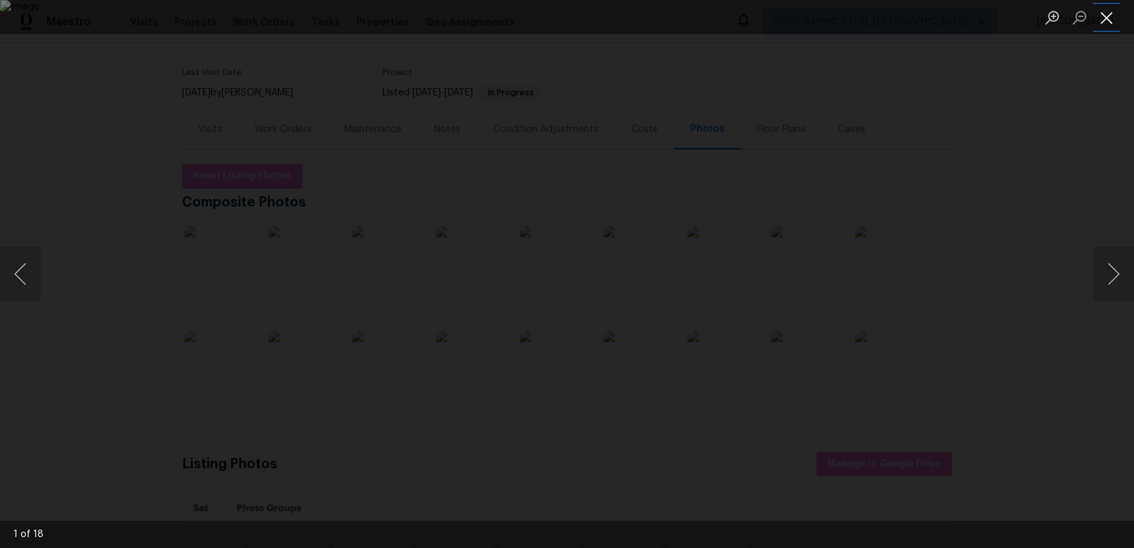
click at [1102, 23] on button "Close lightbox" at bounding box center [1106, 17] width 27 height 24
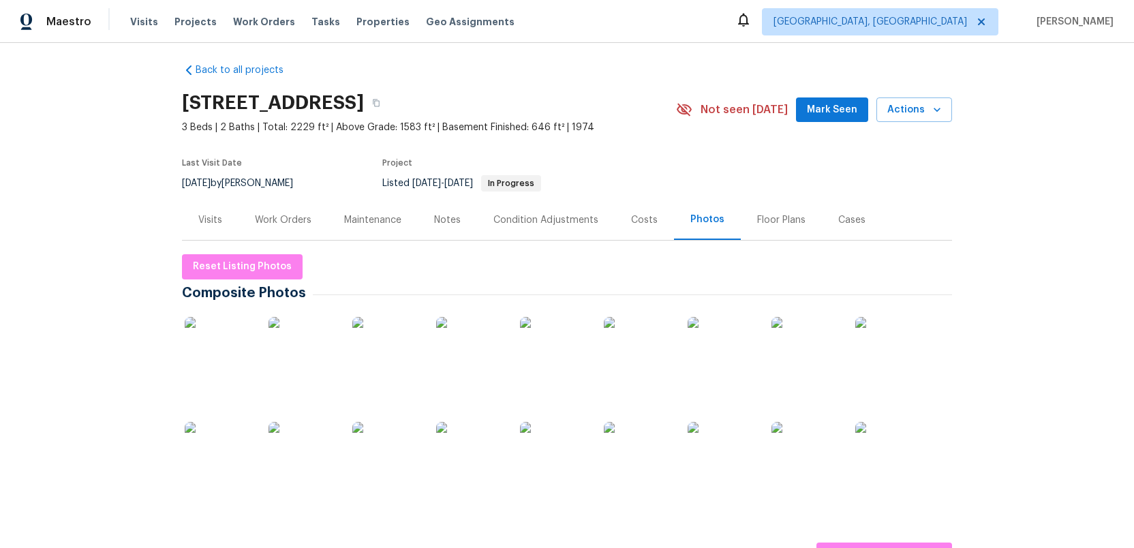
scroll to position [0, 0]
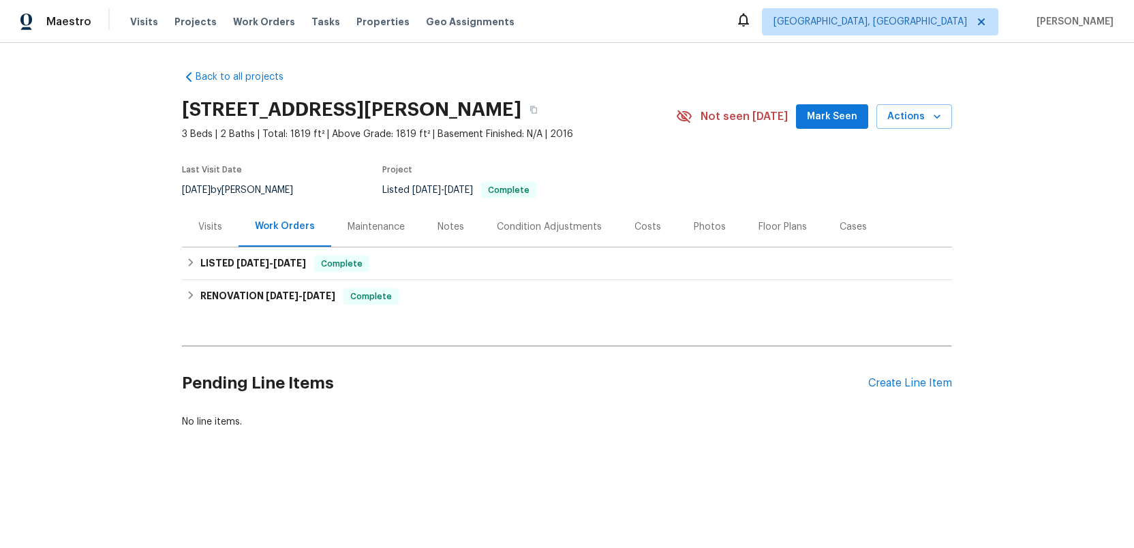
click at [698, 224] on div "Photos" at bounding box center [710, 227] width 32 height 14
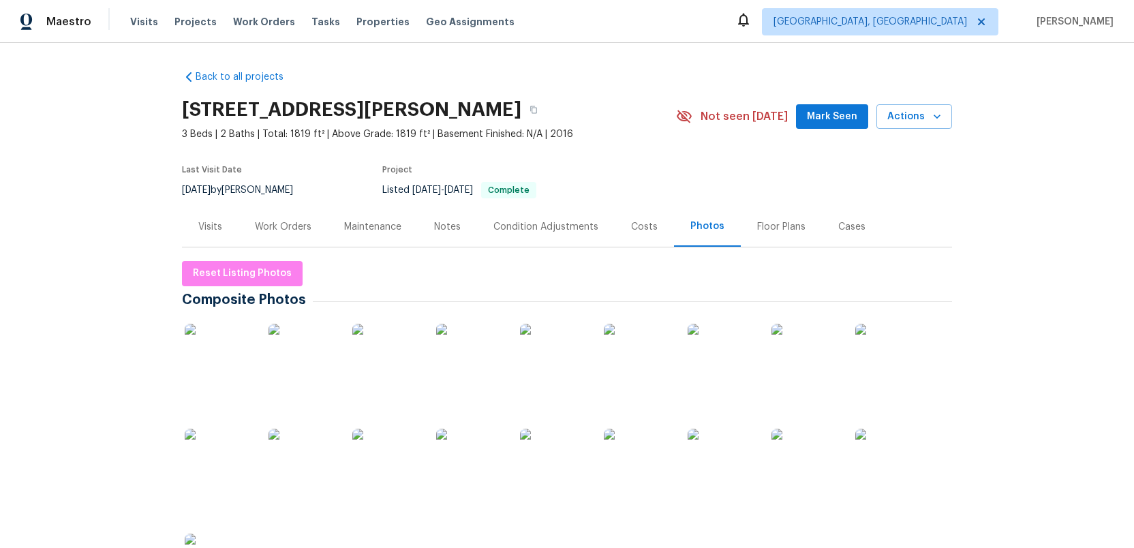
click at [229, 363] on img at bounding box center [219, 358] width 68 height 68
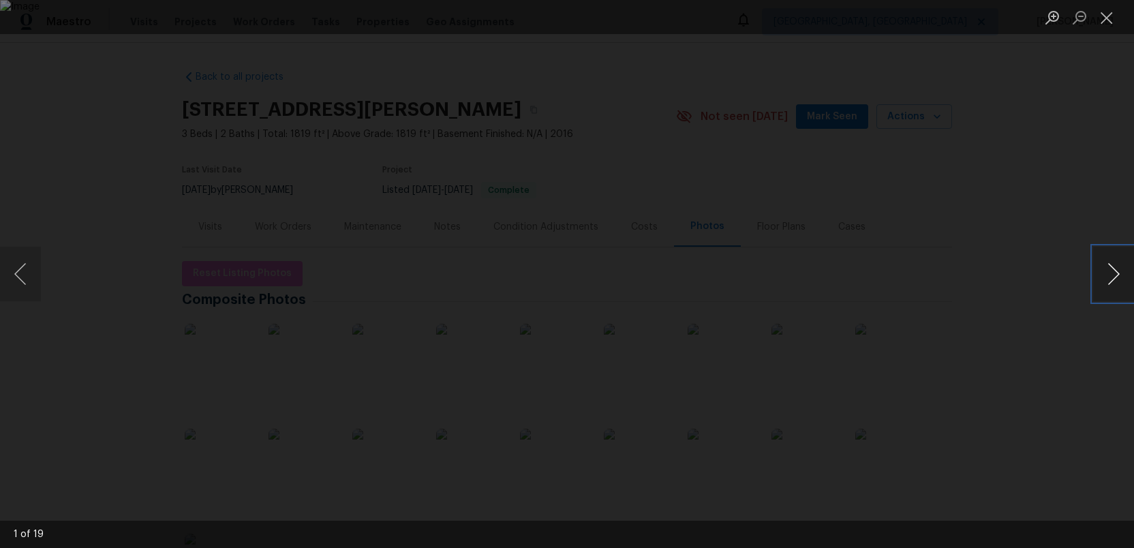
click at [1114, 263] on button "Next image" at bounding box center [1113, 274] width 41 height 55
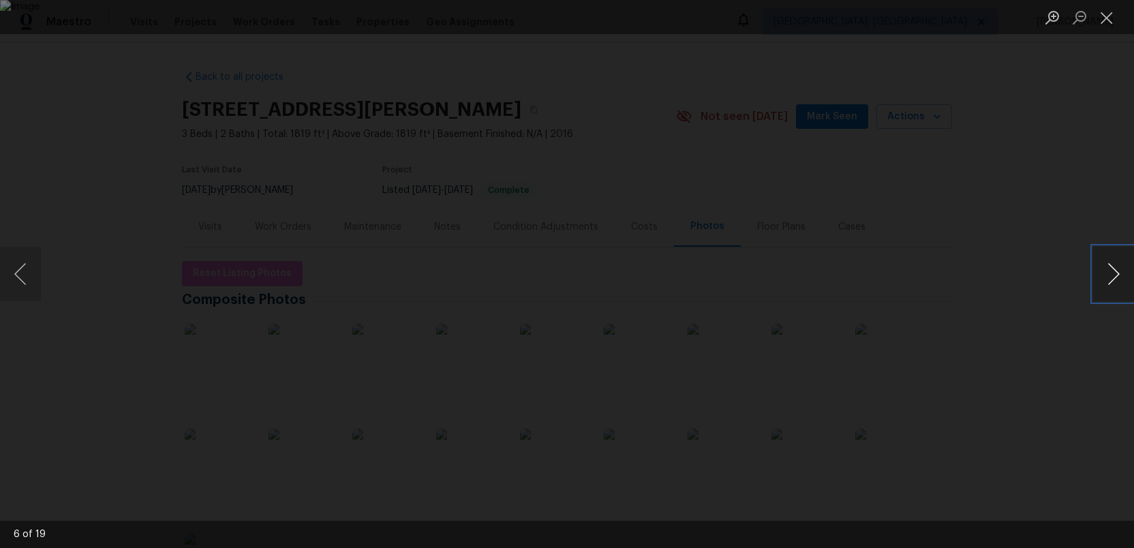
click at [1114, 263] on button "Next image" at bounding box center [1113, 274] width 41 height 55
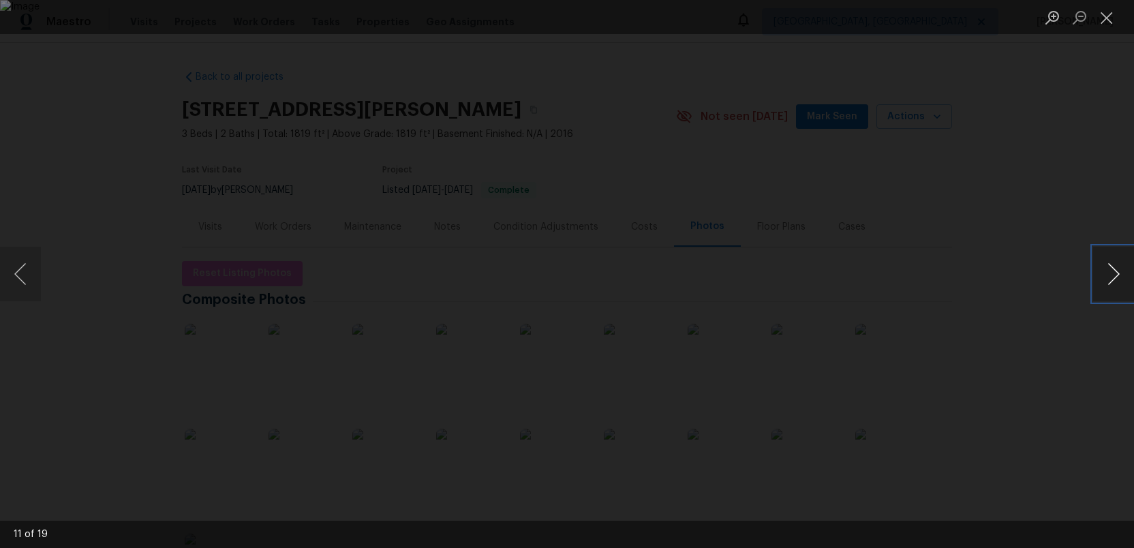
click at [1114, 263] on button "Next image" at bounding box center [1113, 274] width 41 height 55
click at [1114, 262] on button "Next image" at bounding box center [1113, 274] width 41 height 55
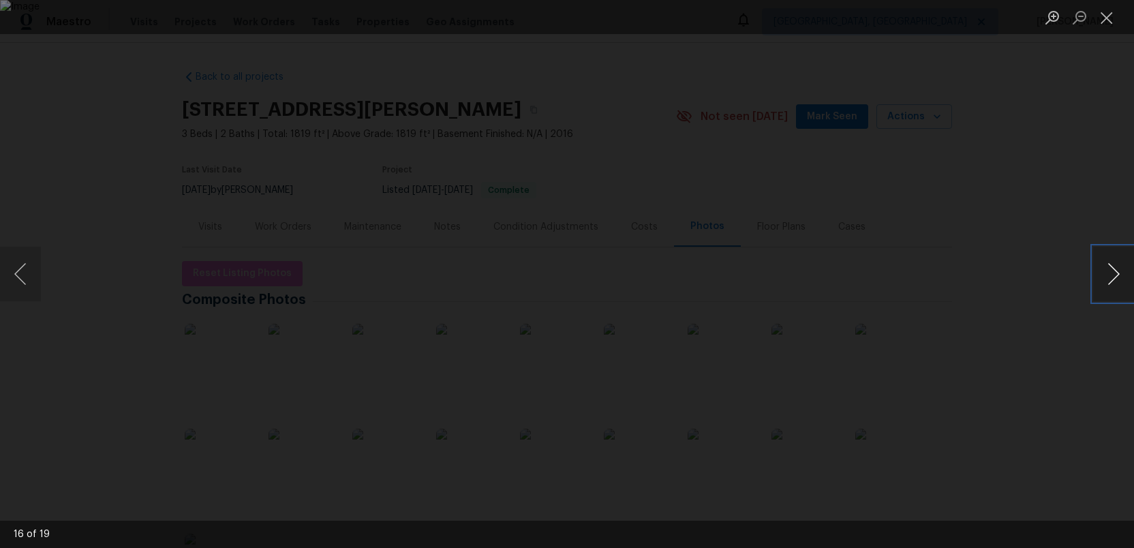
click at [1114, 262] on button "Next image" at bounding box center [1113, 274] width 41 height 55
click at [12, 265] on button "Previous image" at bounding box center [20, 274] width 41 height 55
click at [1114, 271] on button "Next image" at bounding box center [1113, 274] width 41 height 55
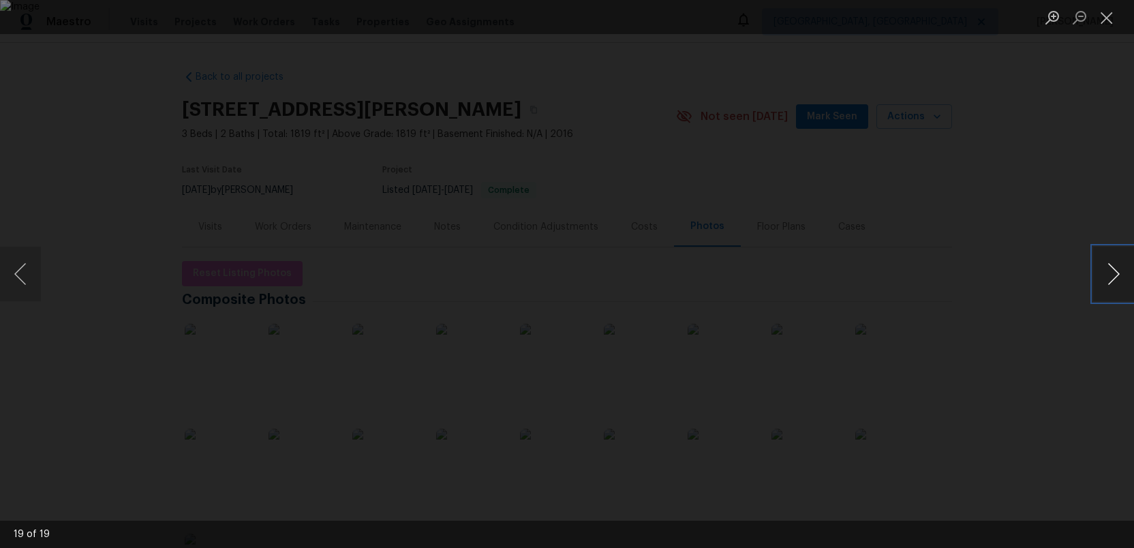
click at [1114, 271] on button "Next image" at bounding box center [1113, 274] width 41 height 55
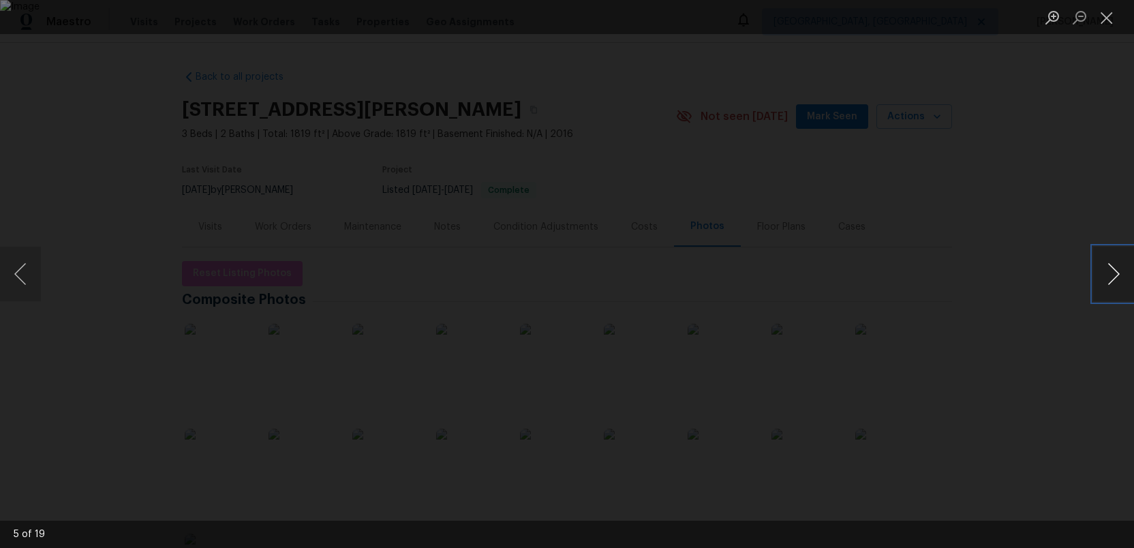
click at [1114, 271] on button "Next image" at bounding box center [1113, 274] width 41 height 55
click at [1103, 13] on button "Close lightbox" at bounding box center [1106, 17] width 27 height 24
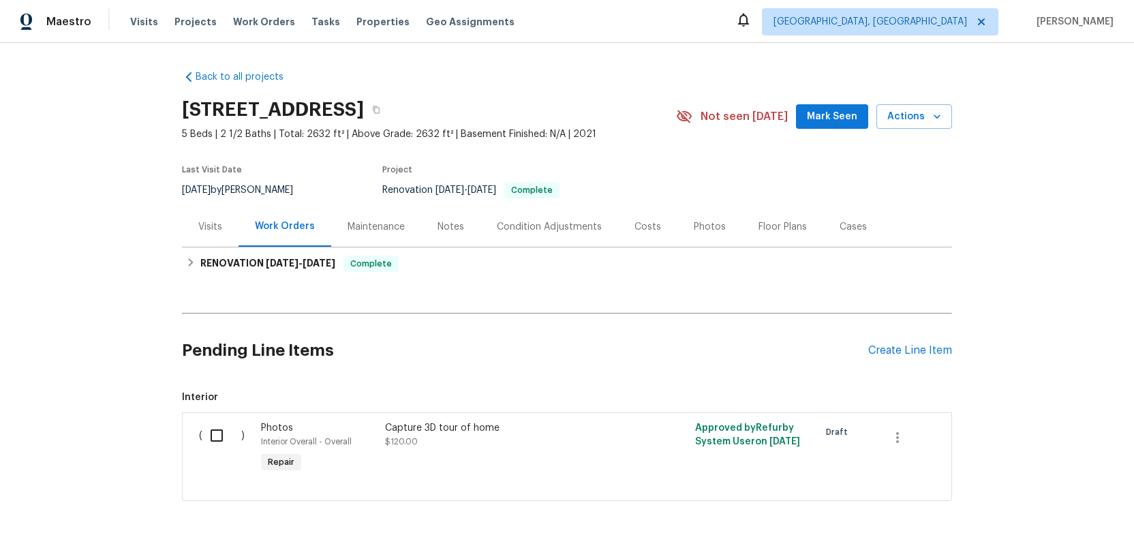
click at [700, 230] on div "Photos" at bounding box center [710, 227] width 32 height 14
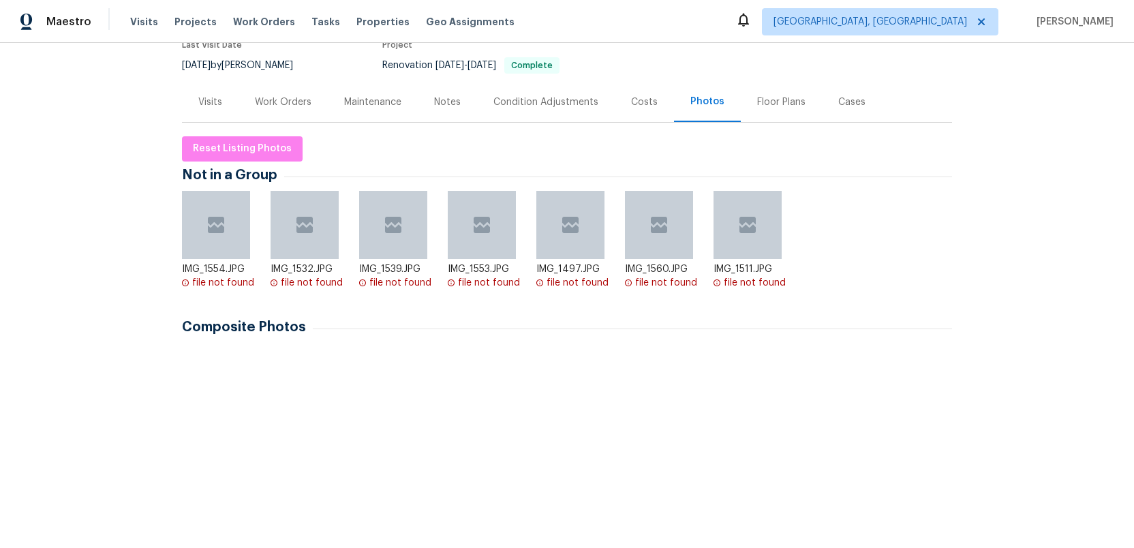
scroll to position [202, 0]
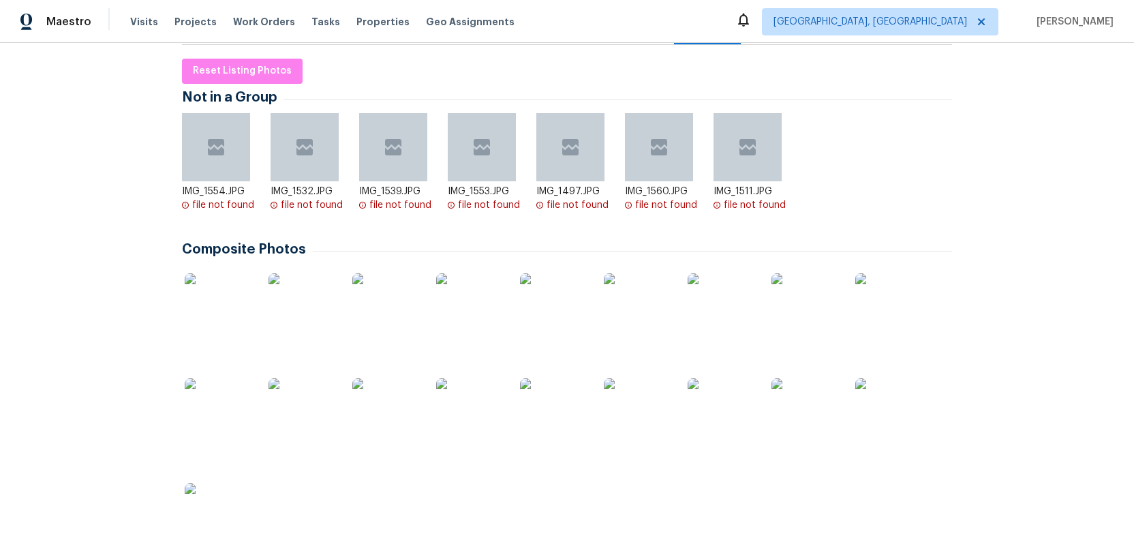
click at [203, 316] on img at bounding box center [219, 307] width 68 height 68
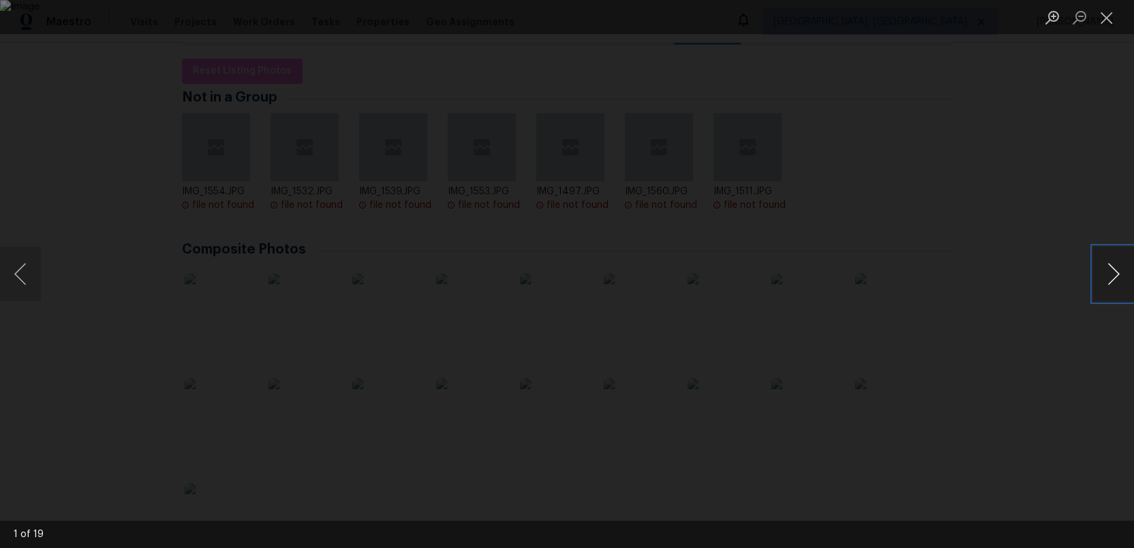
click at [1112, 270] on button "Next image" at bounding box center [1113, 274] width 41 height 55
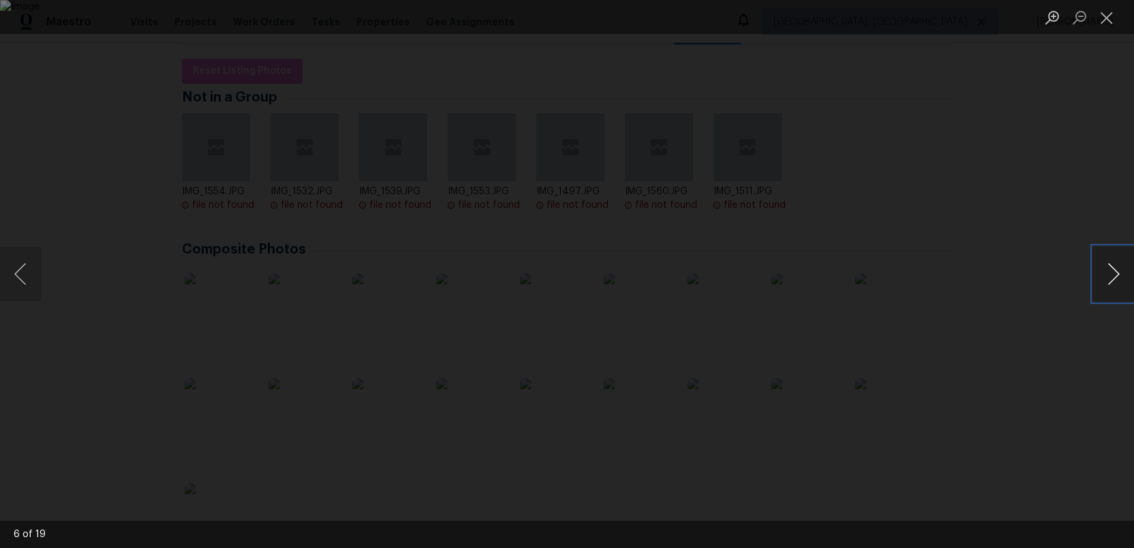
click at [1112, 270] on button "Next image" at bounding box center [1113, 274] width 41 height 55
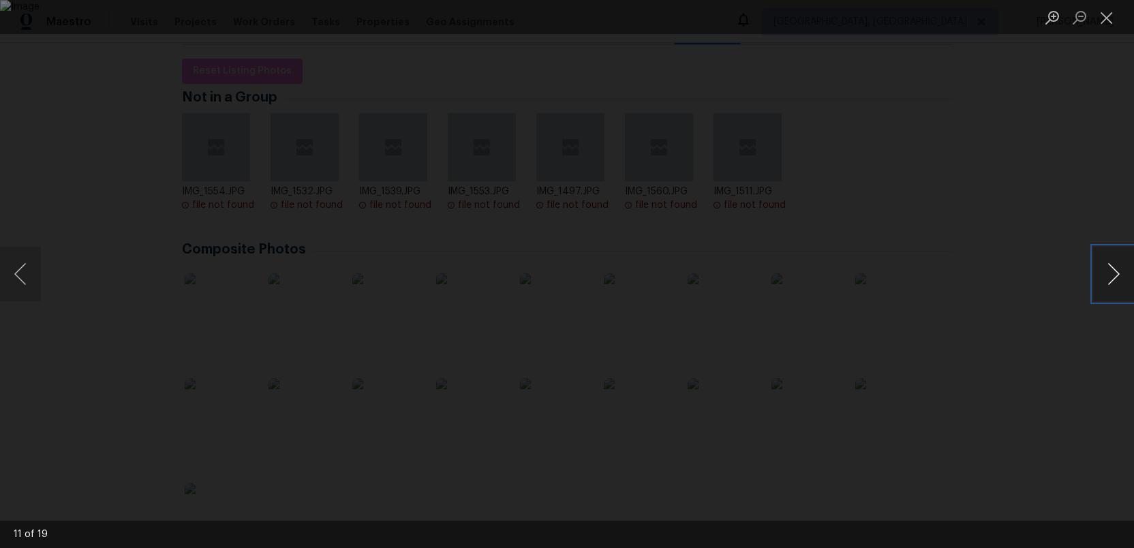
click at [1112, 270] on button "Next image" at bounding box center [1113, 274] width 41 height 55
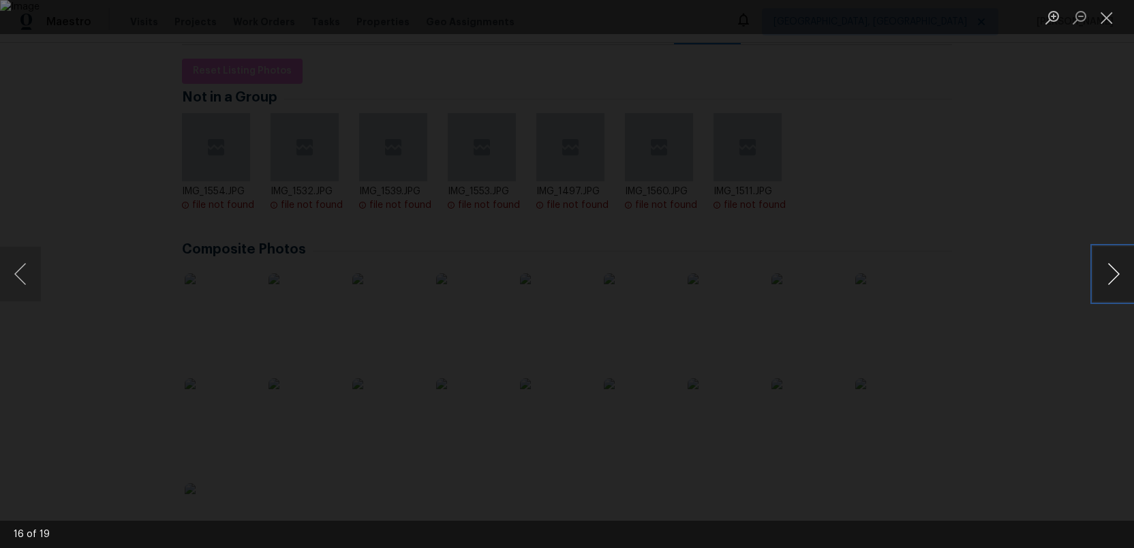
click at [1112, 270] on button "Next image" at bounding box center [1113, 274] width 41 height 55
click at [1105, 18] on button "Close lightbox" at bounding box center [1106, 17] width 27 height 24
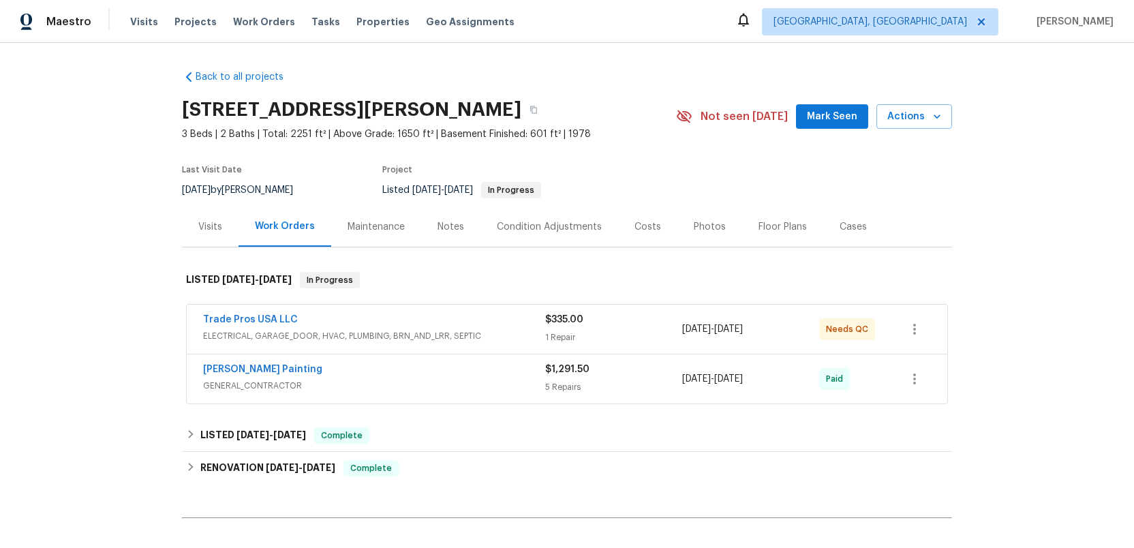
click at [705, 225] on div "Photos" at bounding box center [710, 227] width 32 height 14
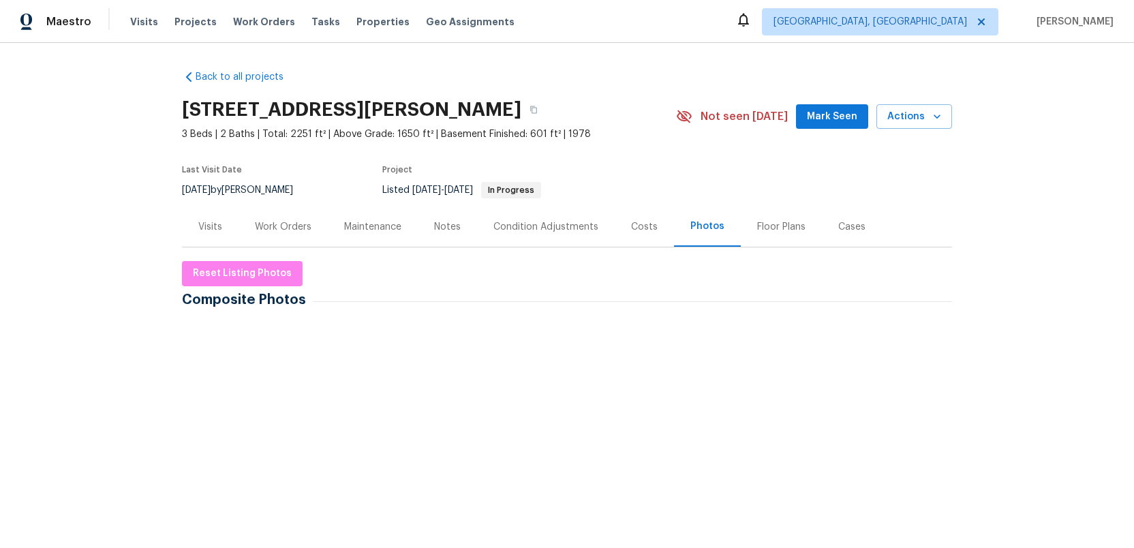
scroll to position [59, 0]
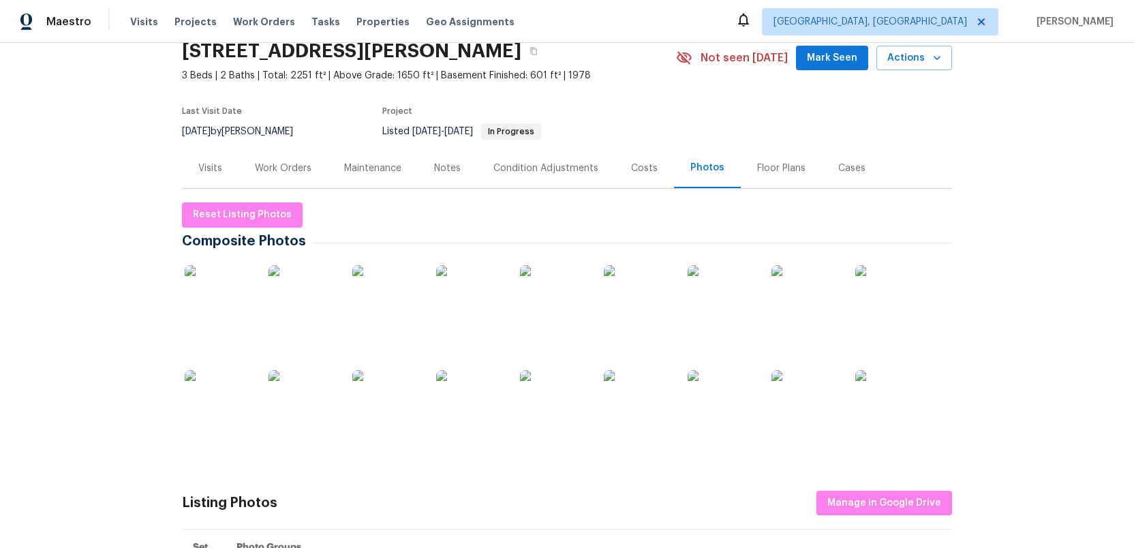
click at [211, 305] on img at bounding box center [219, 299] width 68 height 68
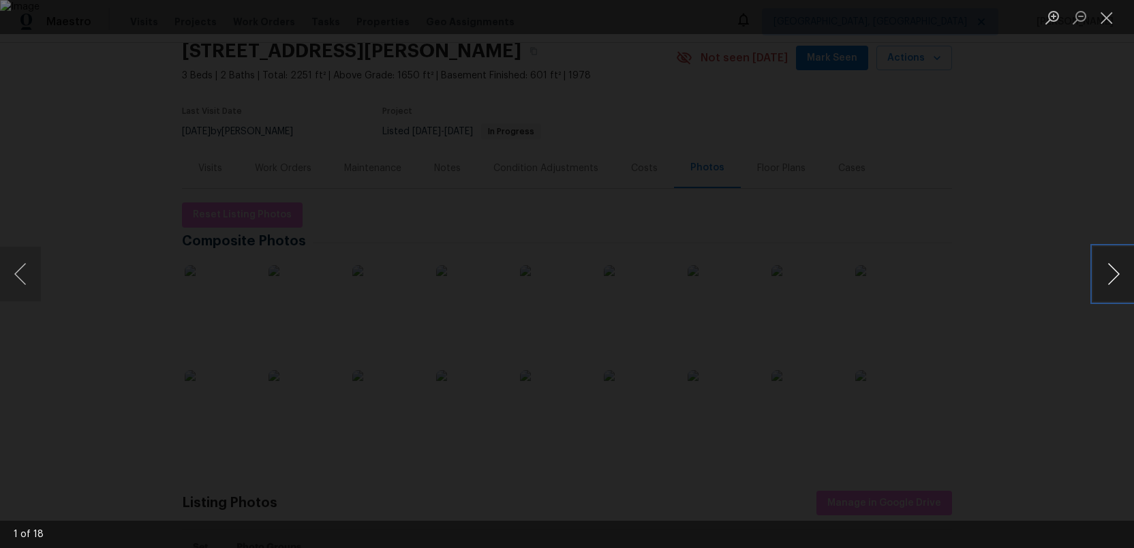
click at [1107, 276] on button "Next image" at bounding box center [1113, 274] width 41 height 55
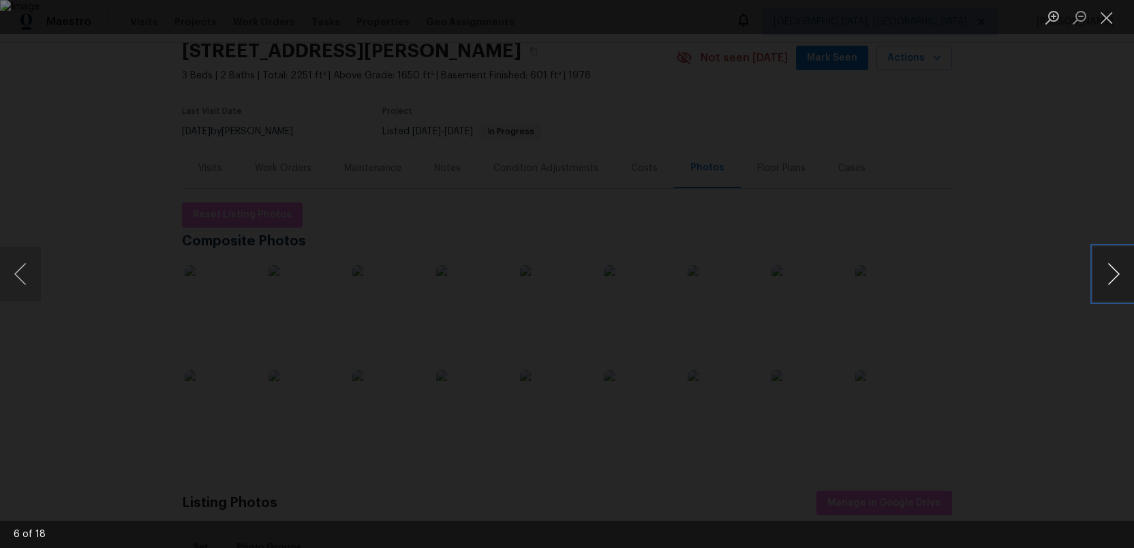
click at [1107, 276] on button "Next image" at bounding box center [1113, 274] width 41 height 55
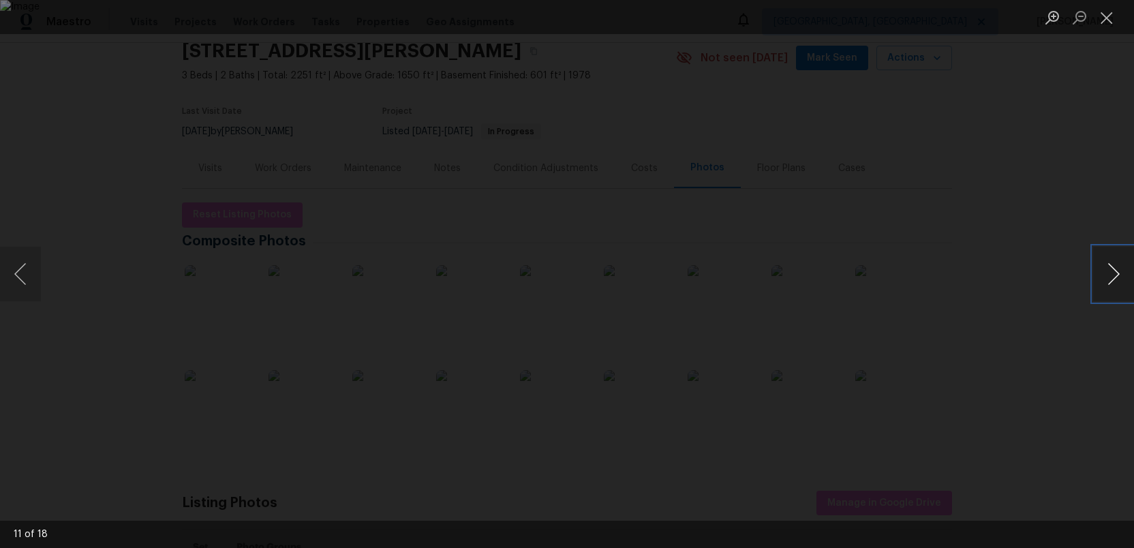
click at [1107, 276] on button "Next image" at bounding box center [1113, 274] width 41 height 55
click at [20, 274] on button "Previous image" at bounding box center [20, 274] width 41 height 55
click at [1107, 273] on button "Next image" at bounding box center [1113, 274] width 41 height 55
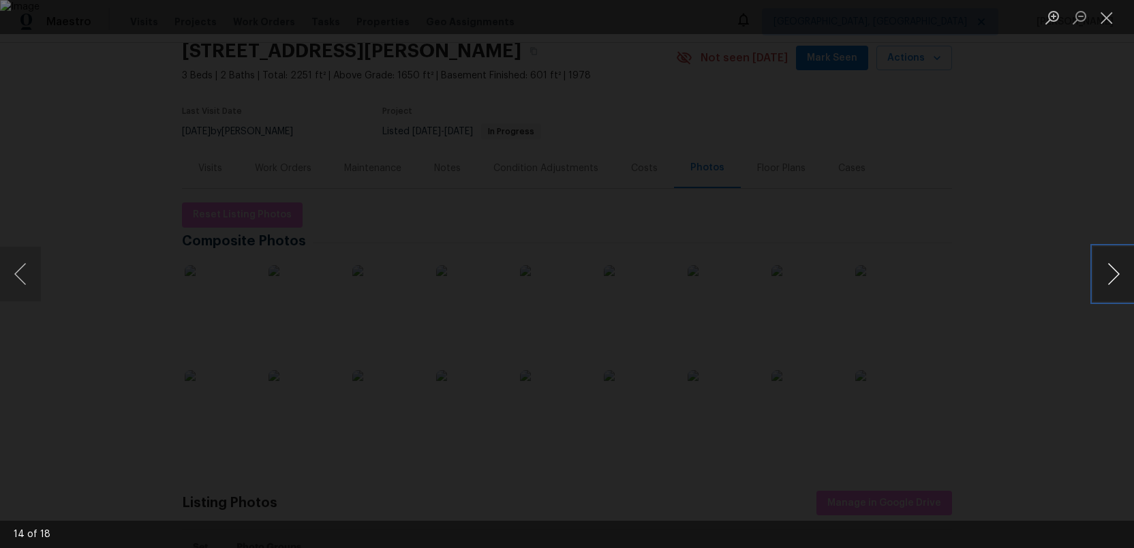
click at [1107, 273] on button "Next image" at bounding box center [1113, 274] width 41 height 55
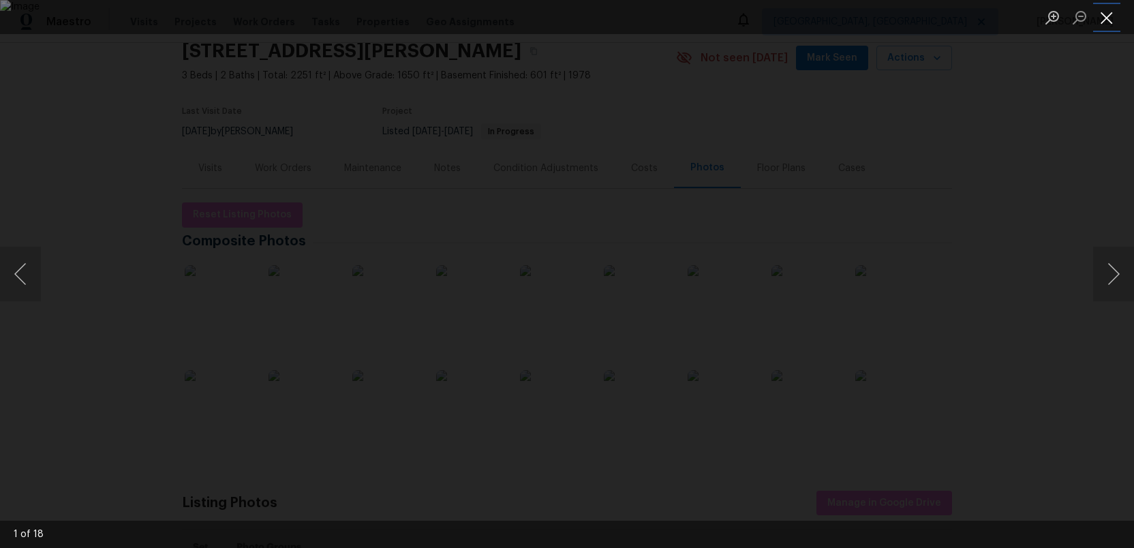
click at [1105, 16] on button "Close lightbox" at bounding box center [1106, 17] width 27 height 24
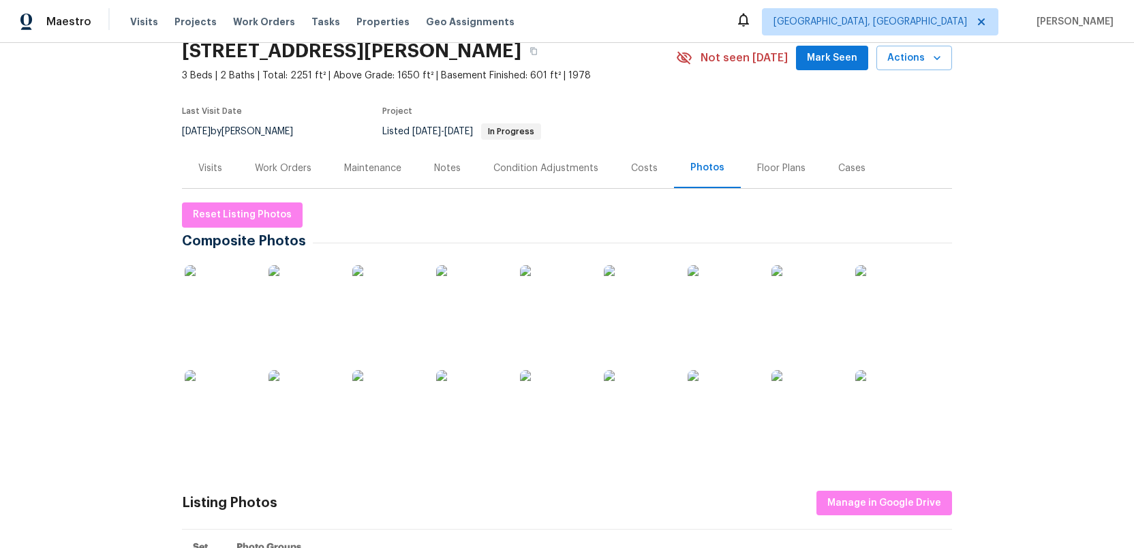
click at [635, 170] on div "Costs" at bounding box center [644, 169] width 27 height 14
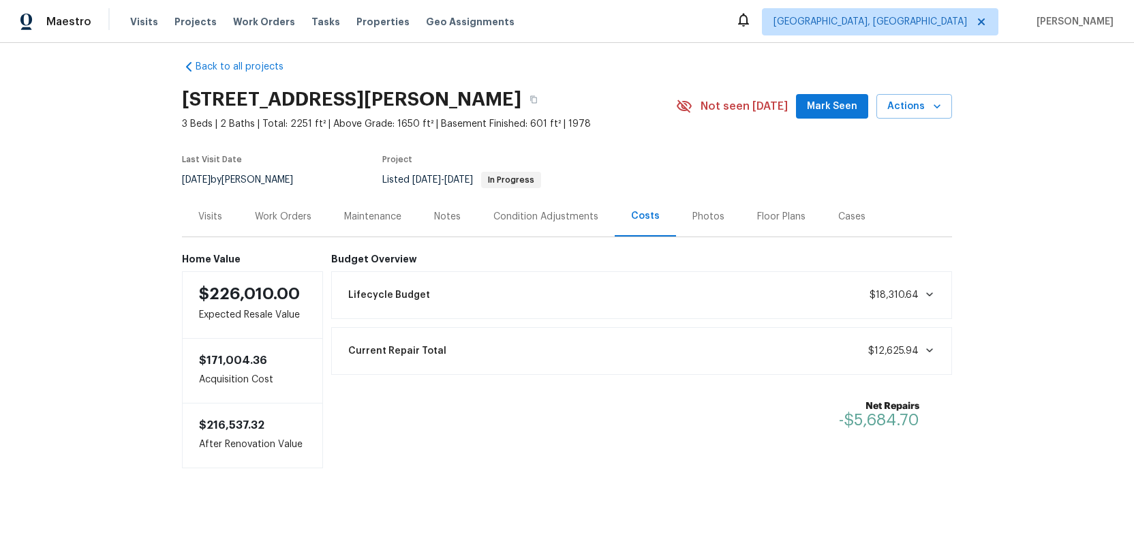
scroll to position [13, 0]
